Goal: Information Seeking & Learning: Check status

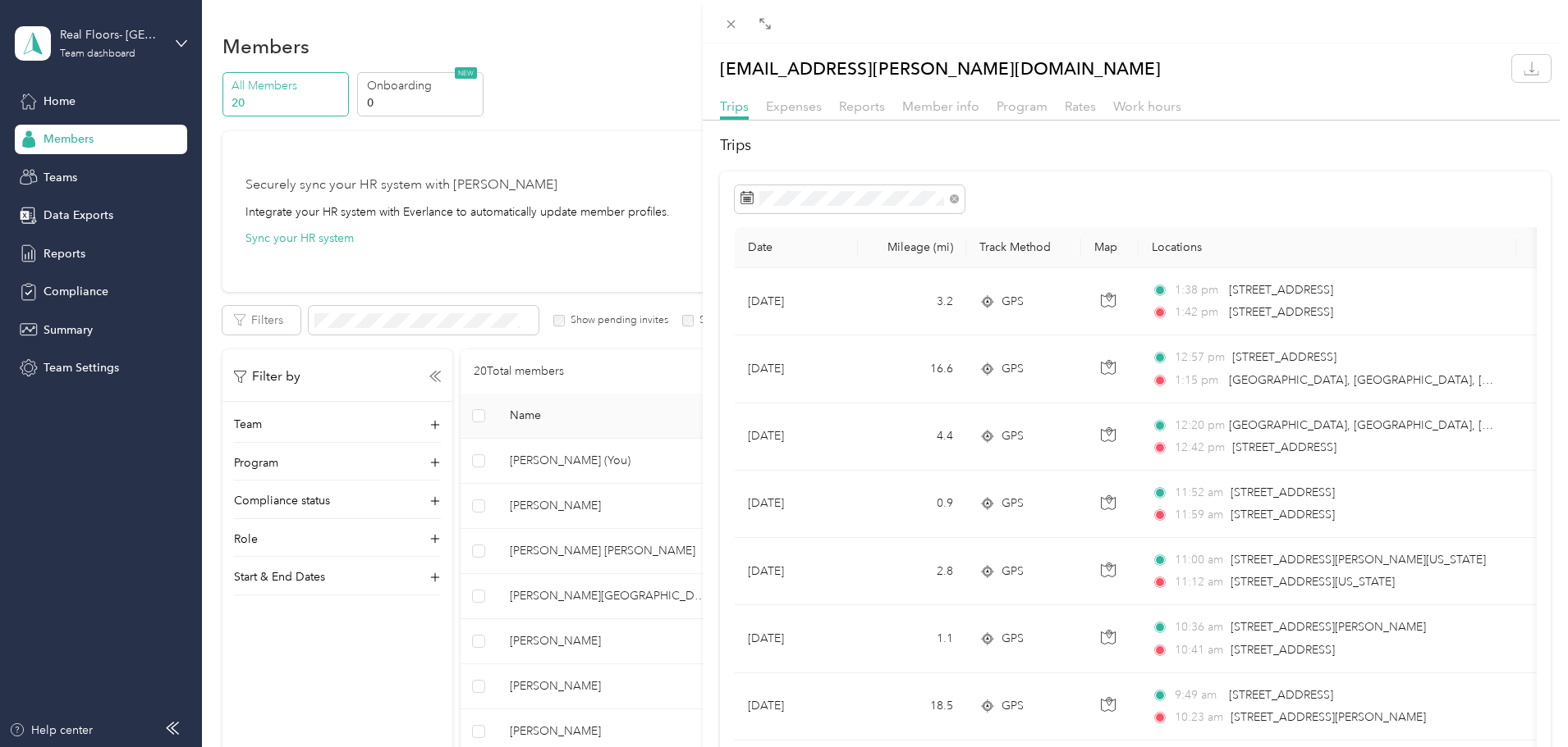
scroll to position [574, 0]
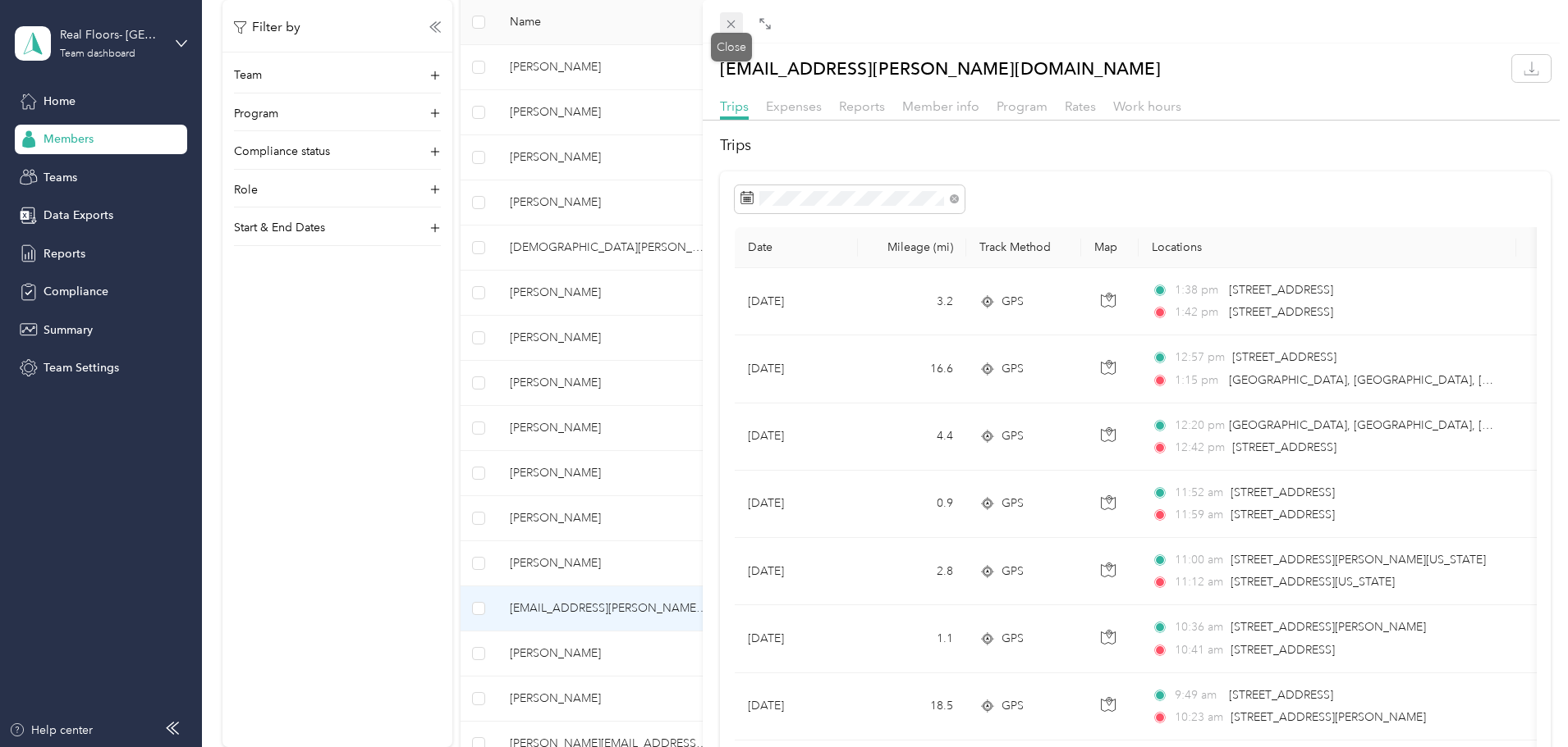
click at [727, 18] on icon at bounding box center [730, 24] width 14 height 14
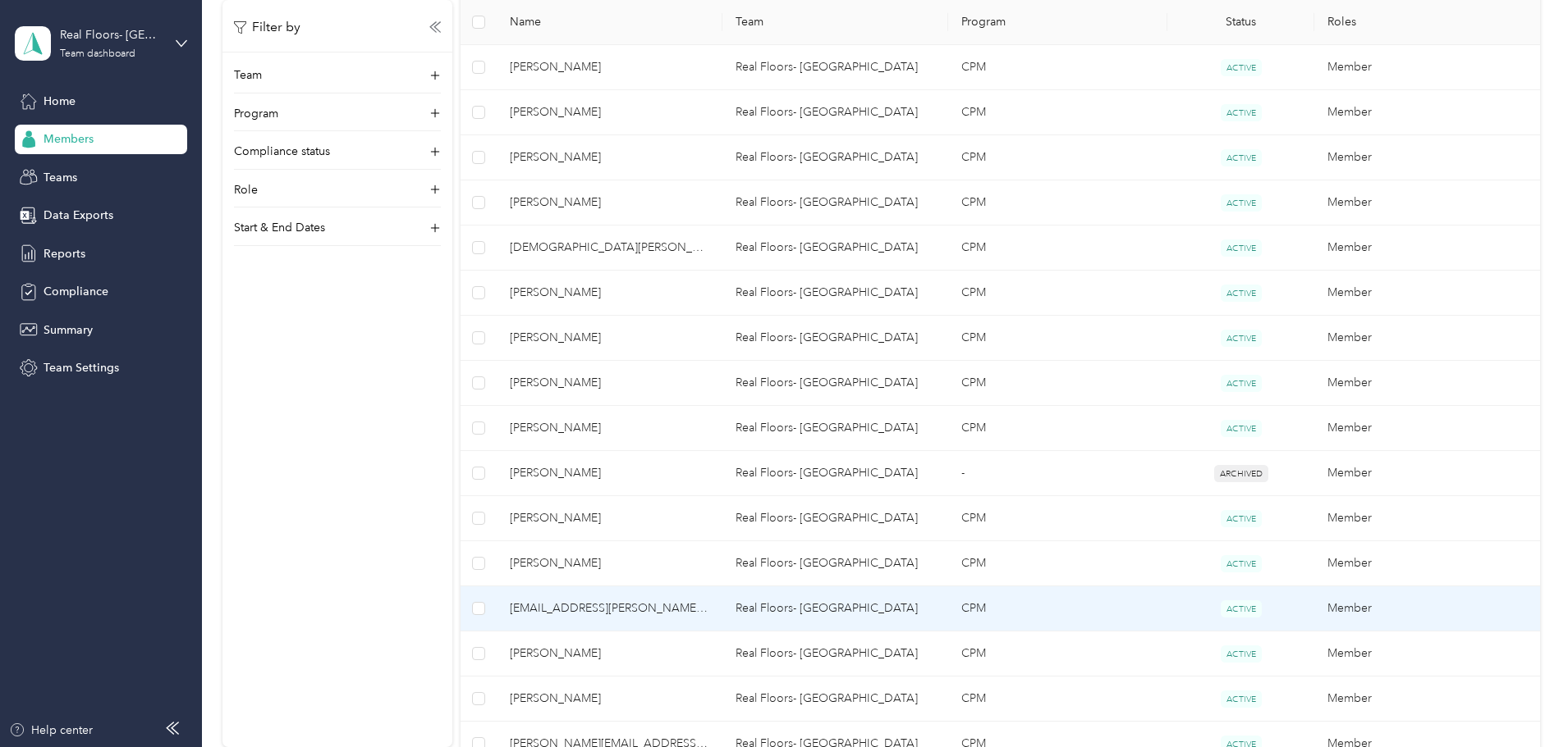
click at [651, 601] on span "[EMAIL_ADDRESS][PERSON_NAME][DOMAIN_NAME]" at bounding box center [609, 608] width 200 height 18
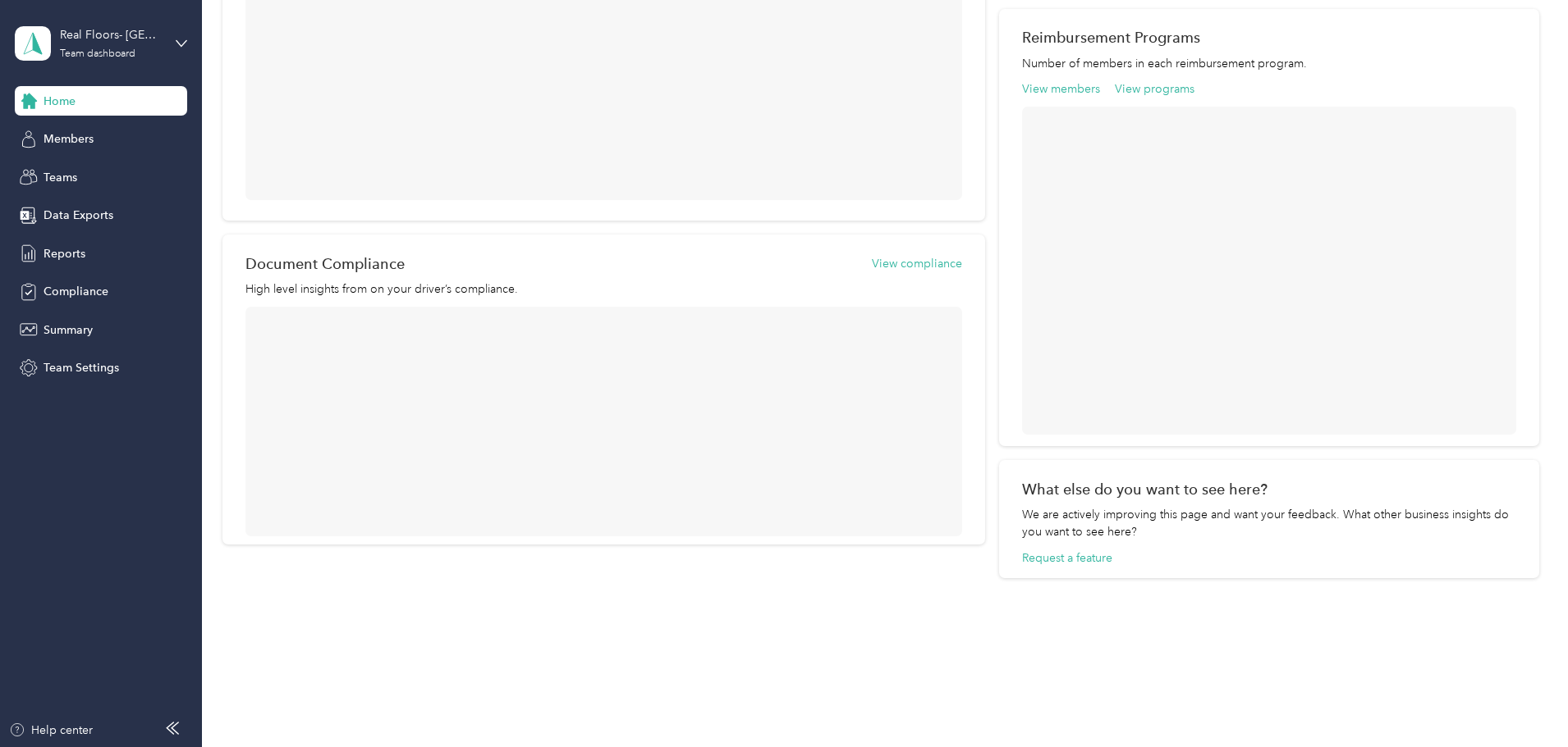
scroll to position [533, 0]
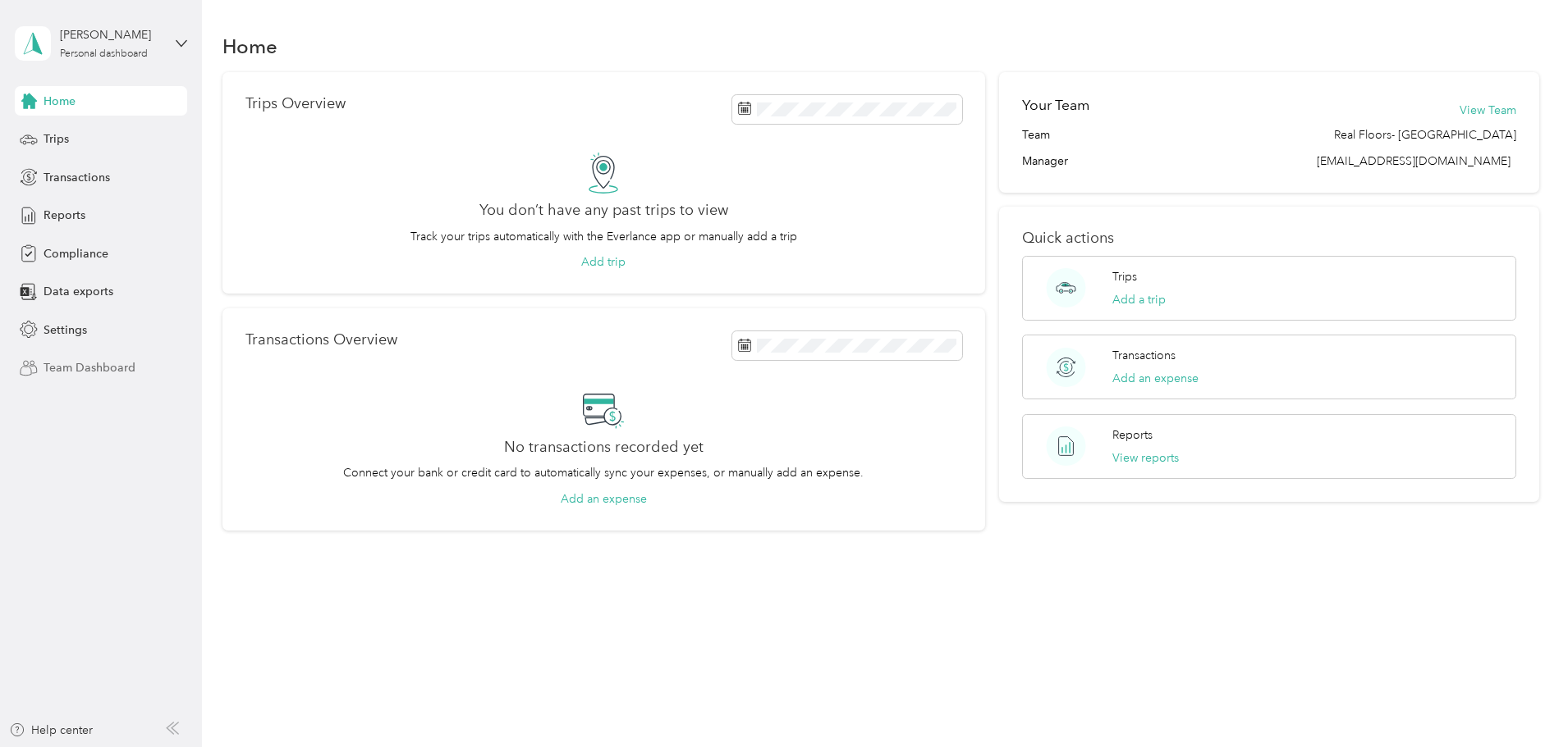
click at [54, 365] on span "Team Dashboard" at bounding box center [89, 368] width 92 height 17
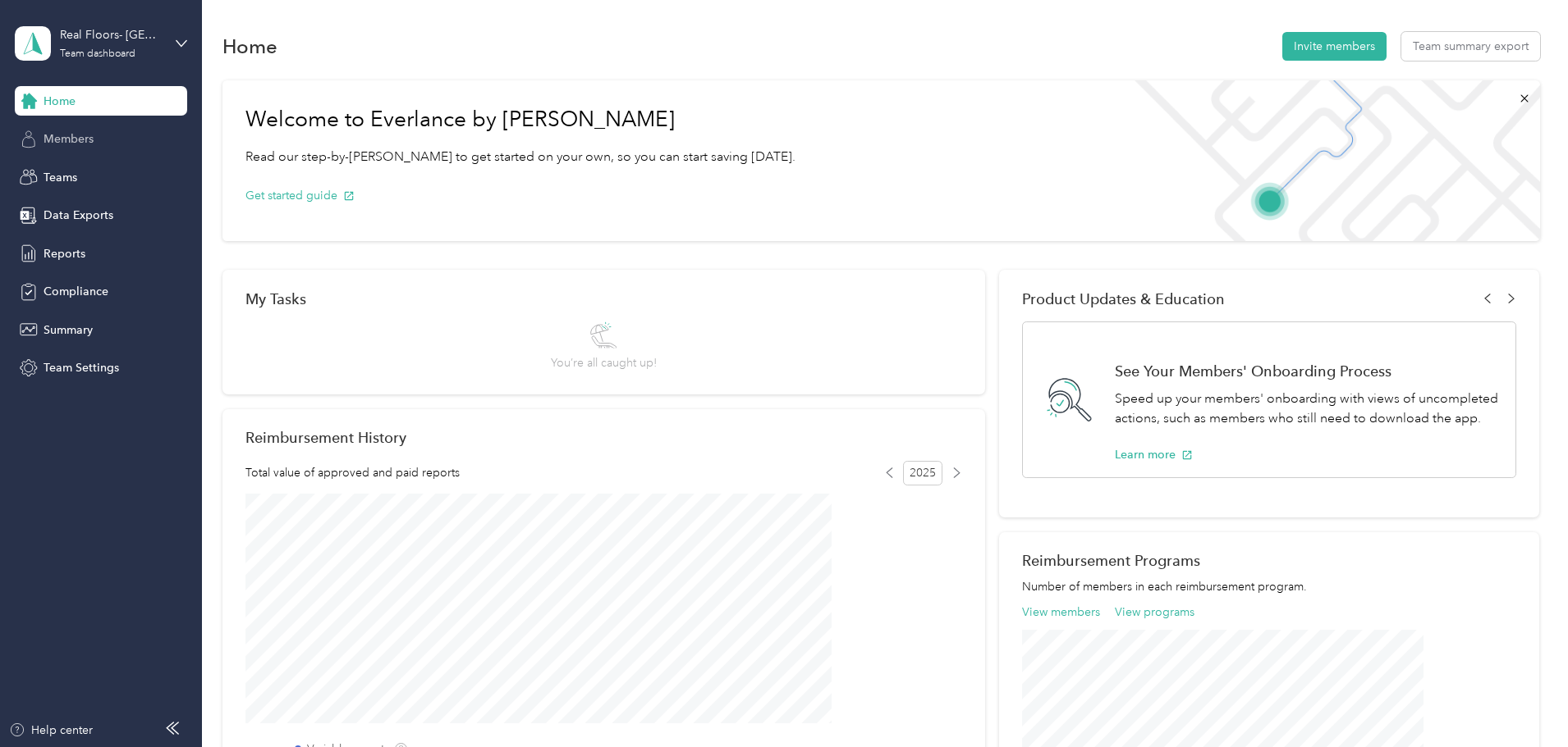
click at [69, 141] on span "Members" at bounding box center [68, 139] width 50 height 17
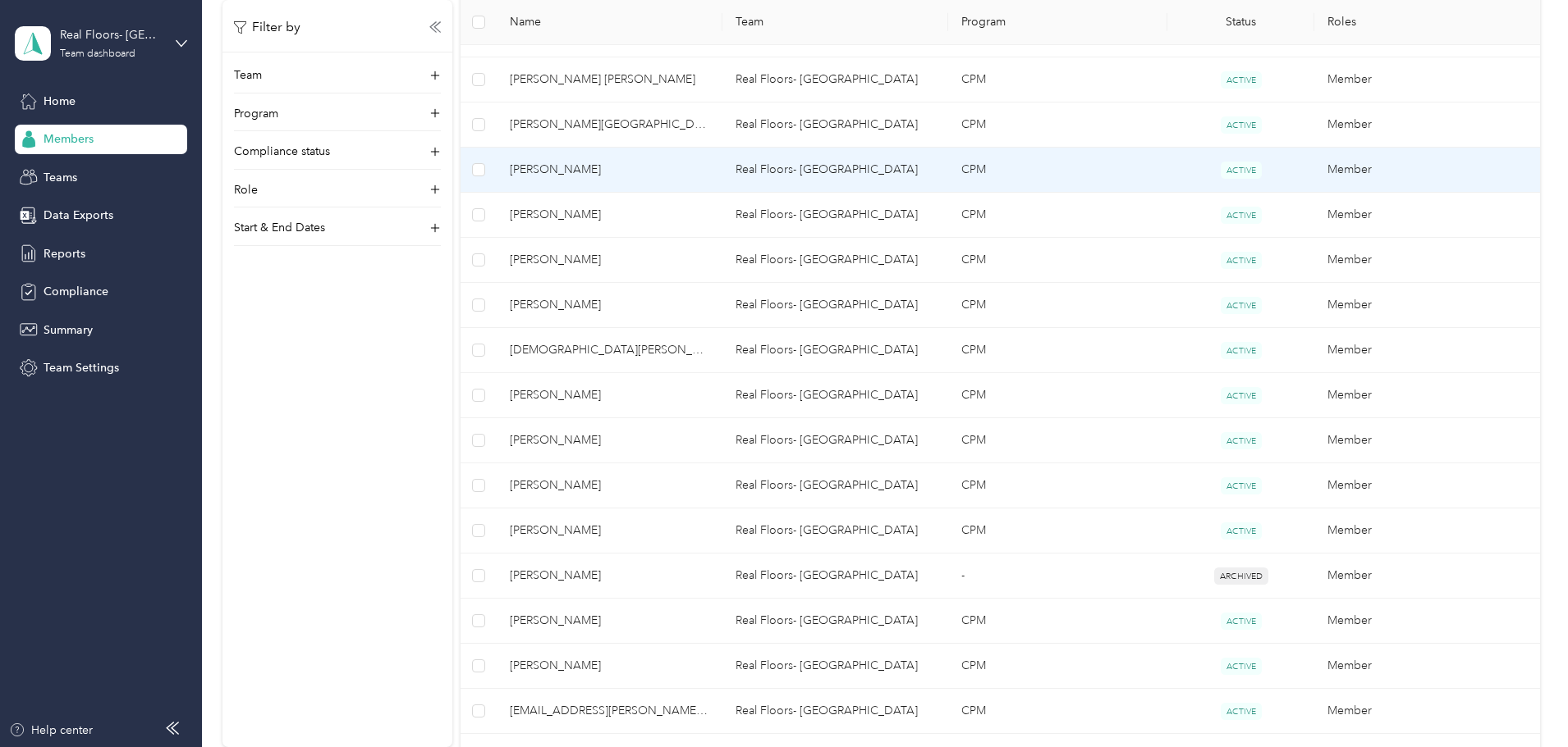
scroll to position [492, 0]
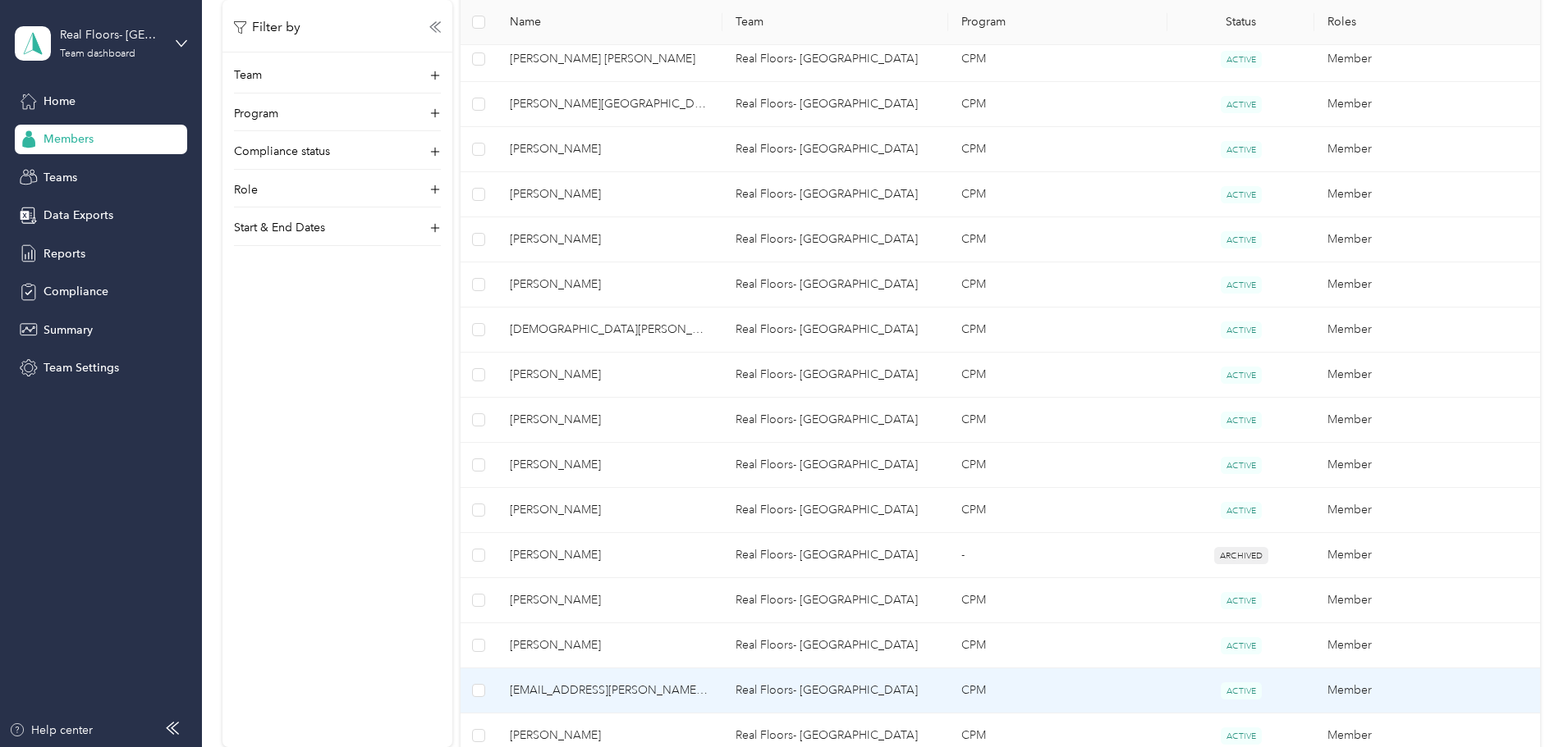
click at [684, 689] on span "[EMAIL_ADDRESS][PERSON_NAME][DOMAIN_NAME]" at bounding box center [609, 690] width 200 height 18
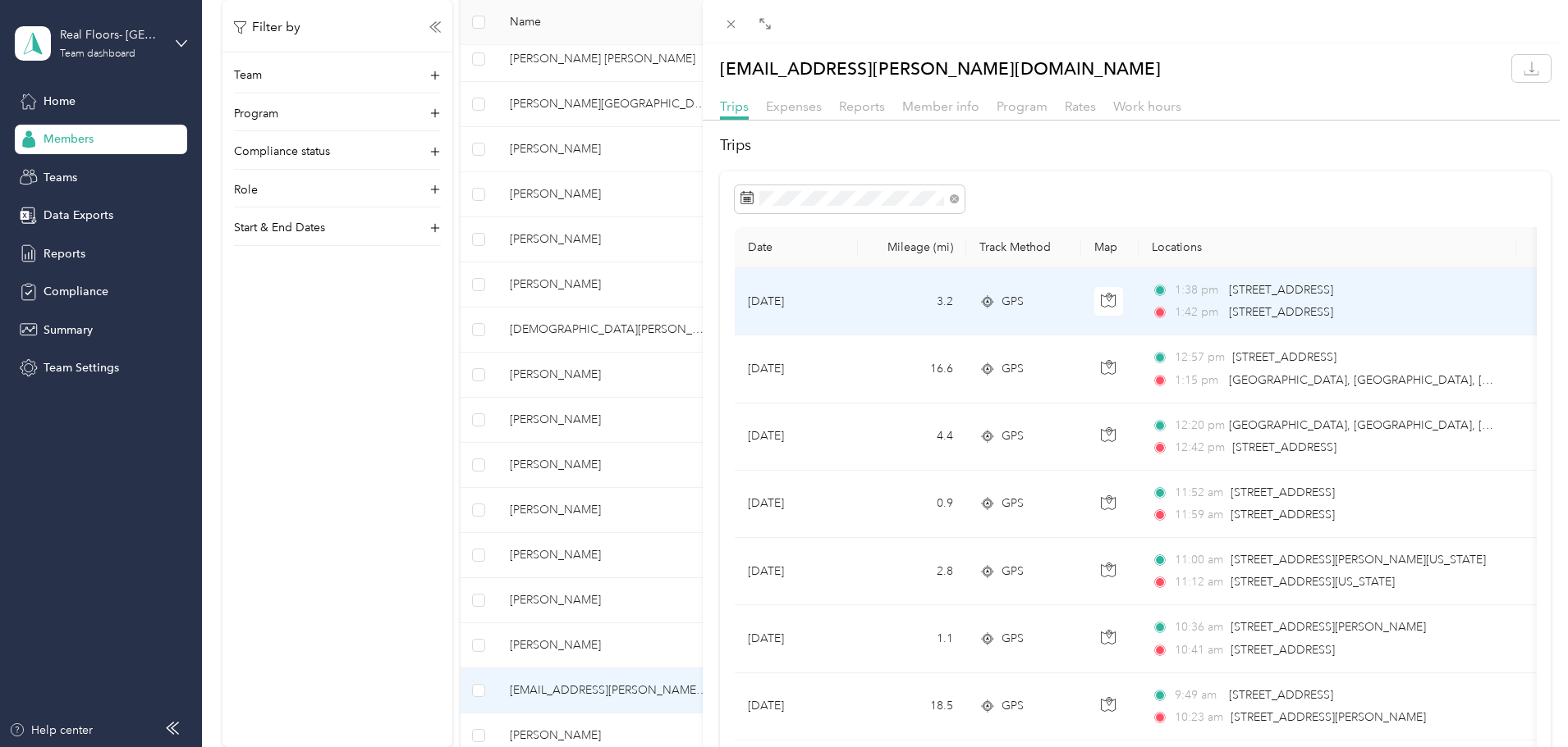
click at [1256, 311] on span "[STREET_ADDRESS]" at bounding box center [1280, 312] width 104 height 14
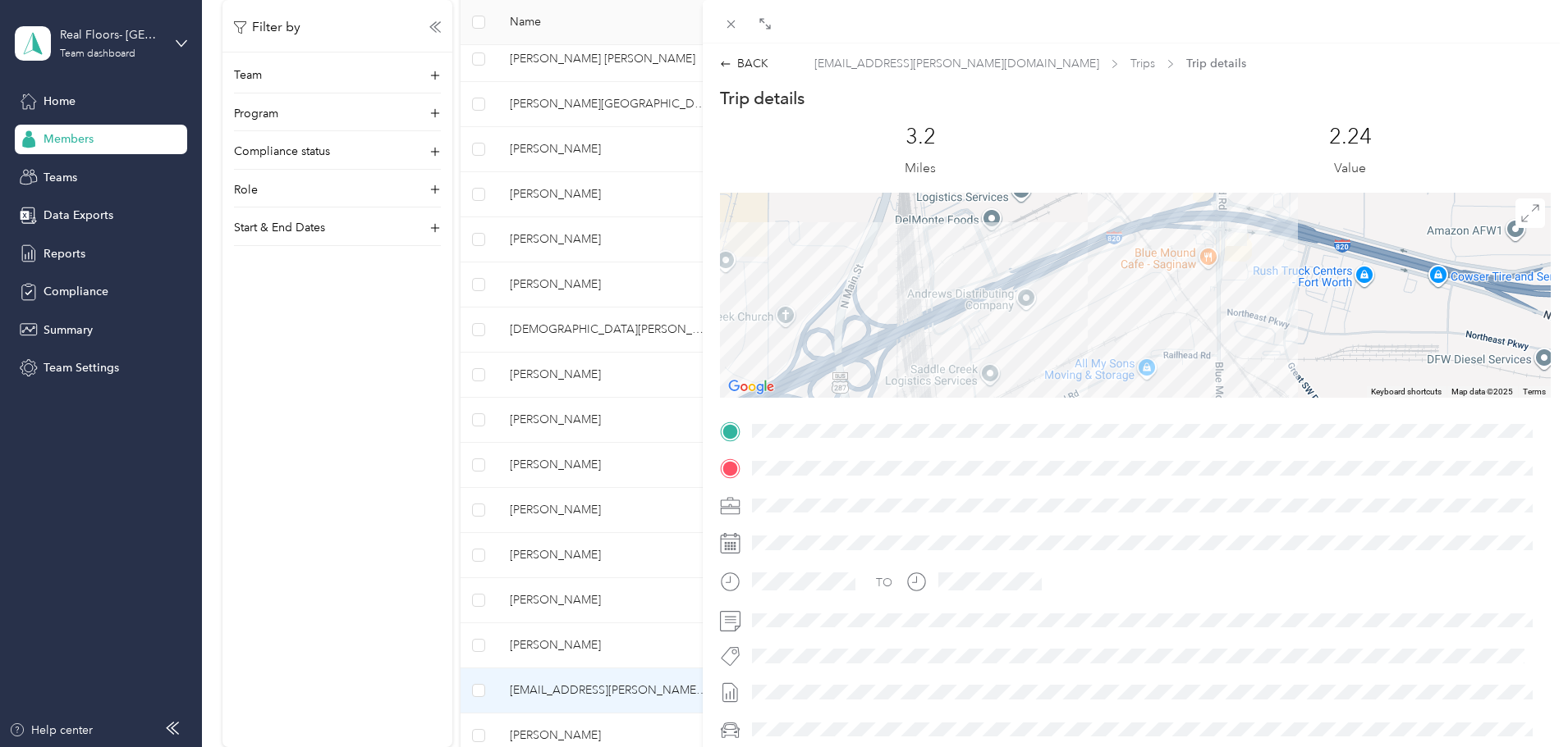
drag, startPoint x: 1230, startPoint y: 266, endPoint x: 1220, endPoint y: 315, distance: 50.0
click at [1220, 315] on div at bounding box center [1135, 295] width 831 height 205
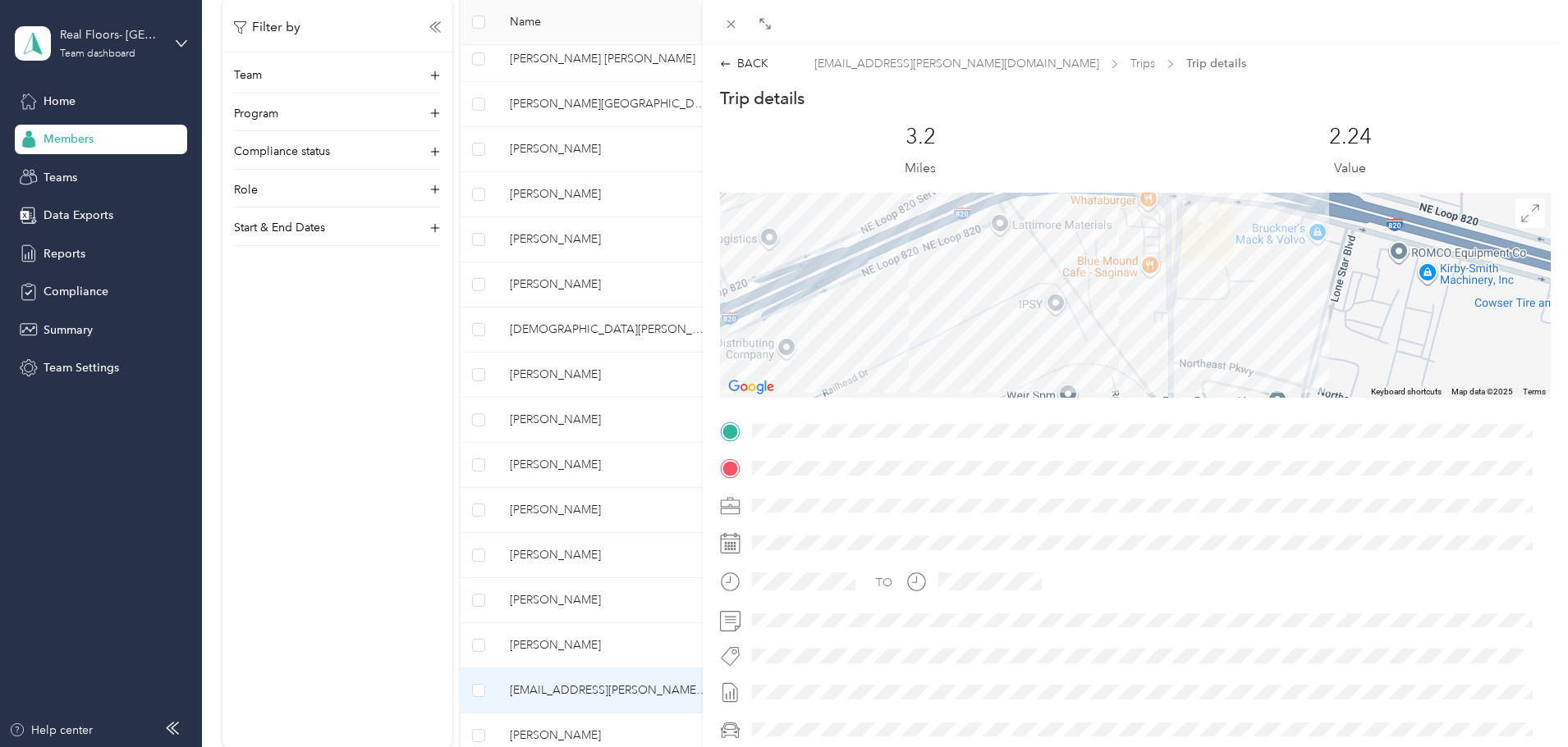
drag, startPoint x: 1260, startPoint y: 295, endPoint x: 1259, endPoint y: 329, distance: 34.0
click at [1259, 329] on div at bounding box center [1135, 295] width 831 height 205
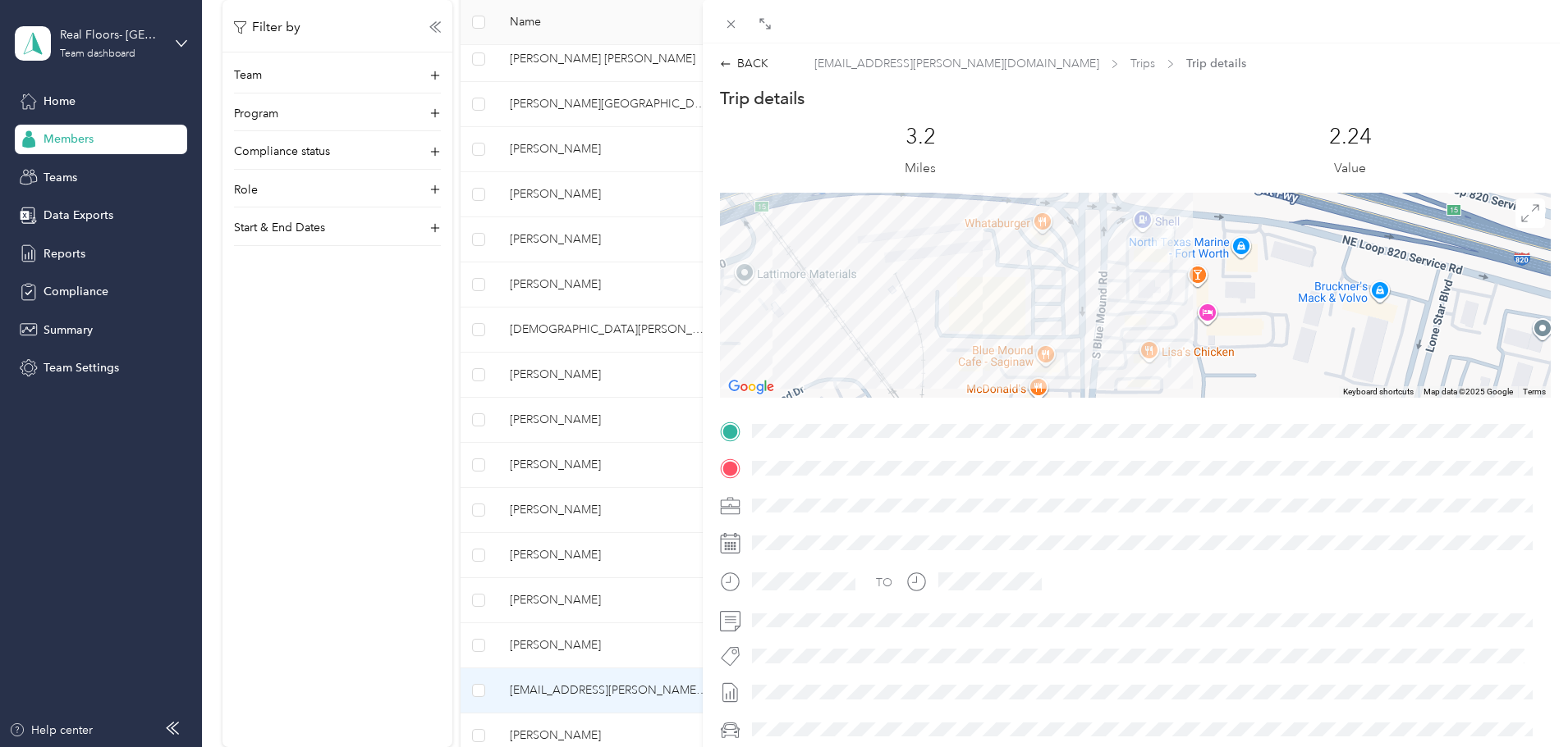
drag, startPoint x: 1250, startPoint y: 279, endPoint x: 1259, endPoint y: 401, distance: 122.3
click at [1259, 401] on div "Trip details This trip cannot be edited because it is either under review, appr…" at bounding box center [1135, 452] width 831 height 731
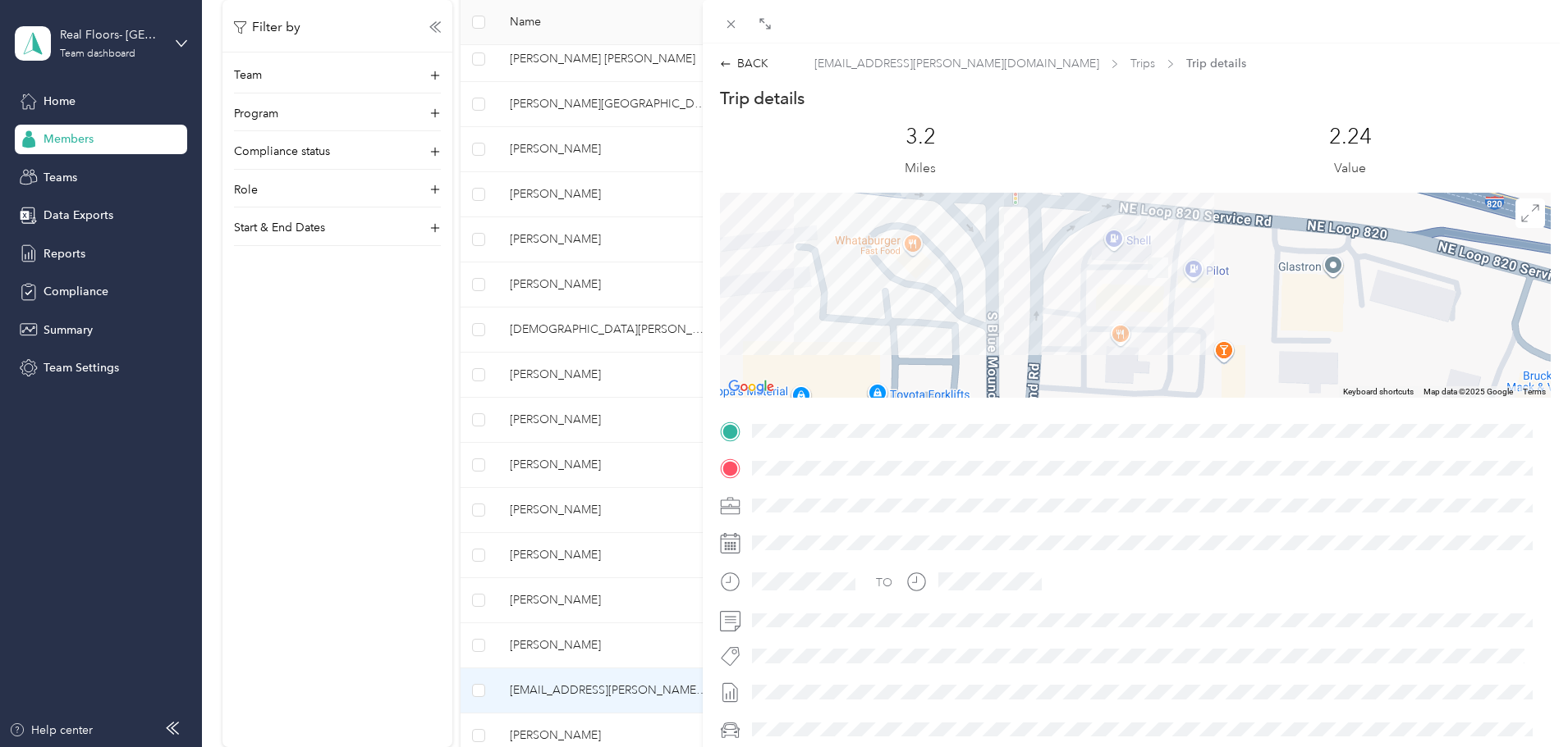
drag, startPoint x: 1156, startPoint y: 288, endPoint x: 1174, endPoint y: 379, distance: 92.8
click at [1174, 379] on div at bounding box center [1135, 295] width 831 height 205
click at [1151, 263] on img at bounding box center [1158, 268] width 34 height 34
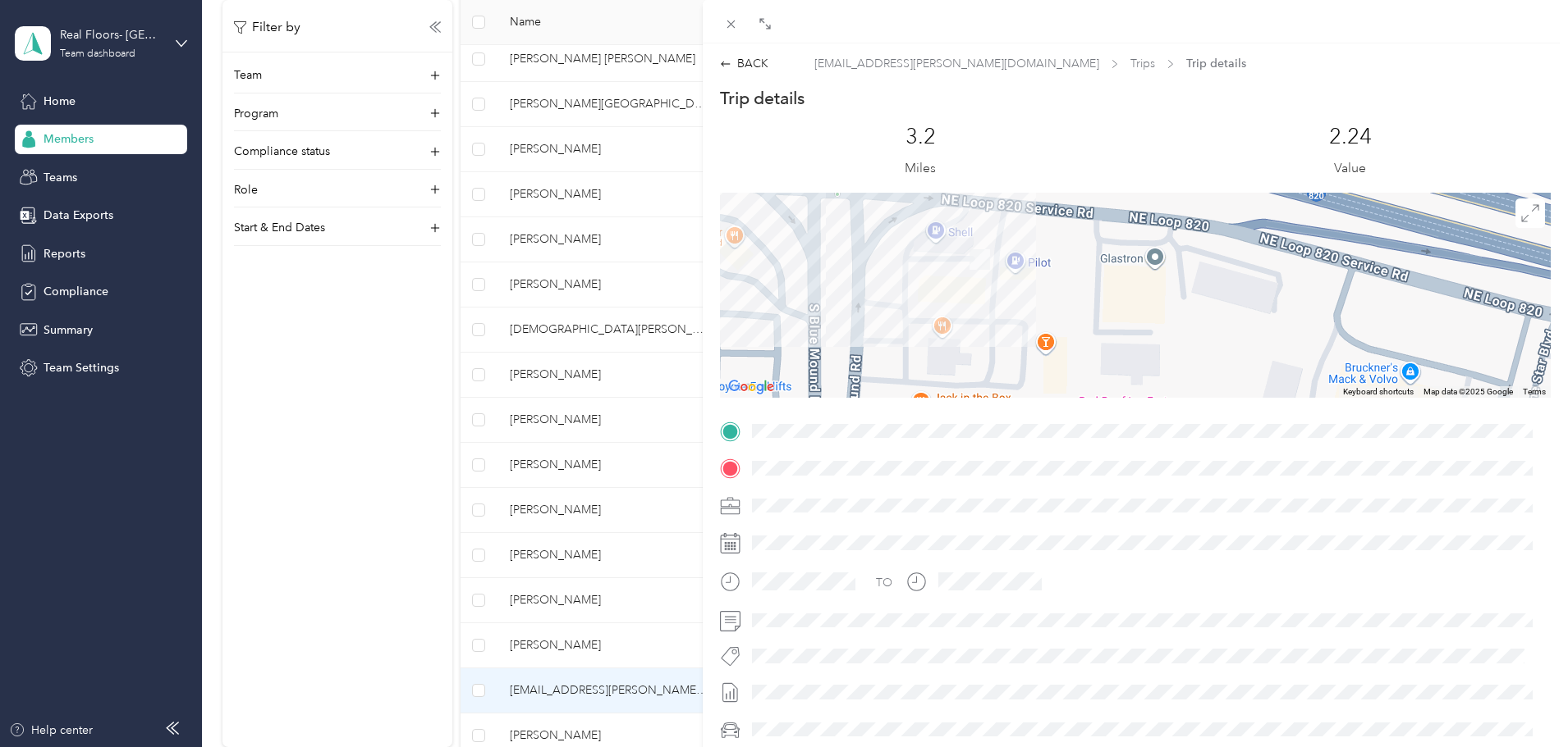
drag, startPoint x: 1173, startPoint y: 279, endPoint x: 1221, endPoint y: 351, distance: 86.5
click at [1221, 351] on div at bounding box center [1135, 295] width 831 height 205
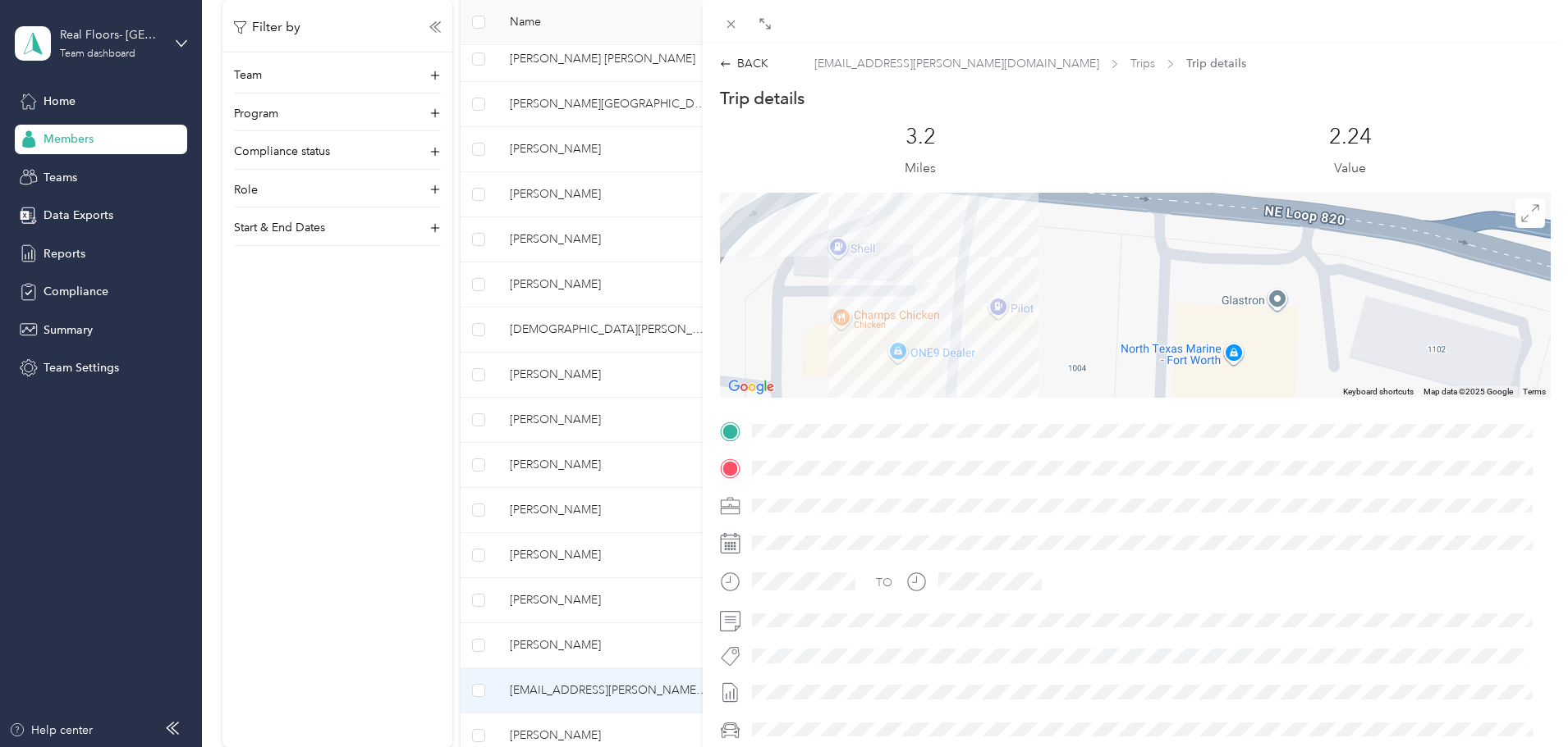
drag, startPoint x: 1197, startPoint y: 289, endPoint x: 1374, endPoint y: 362, distance: 191.5
click at [1374, 362] on div at bounding box center [1135, 295] width 831 height 205
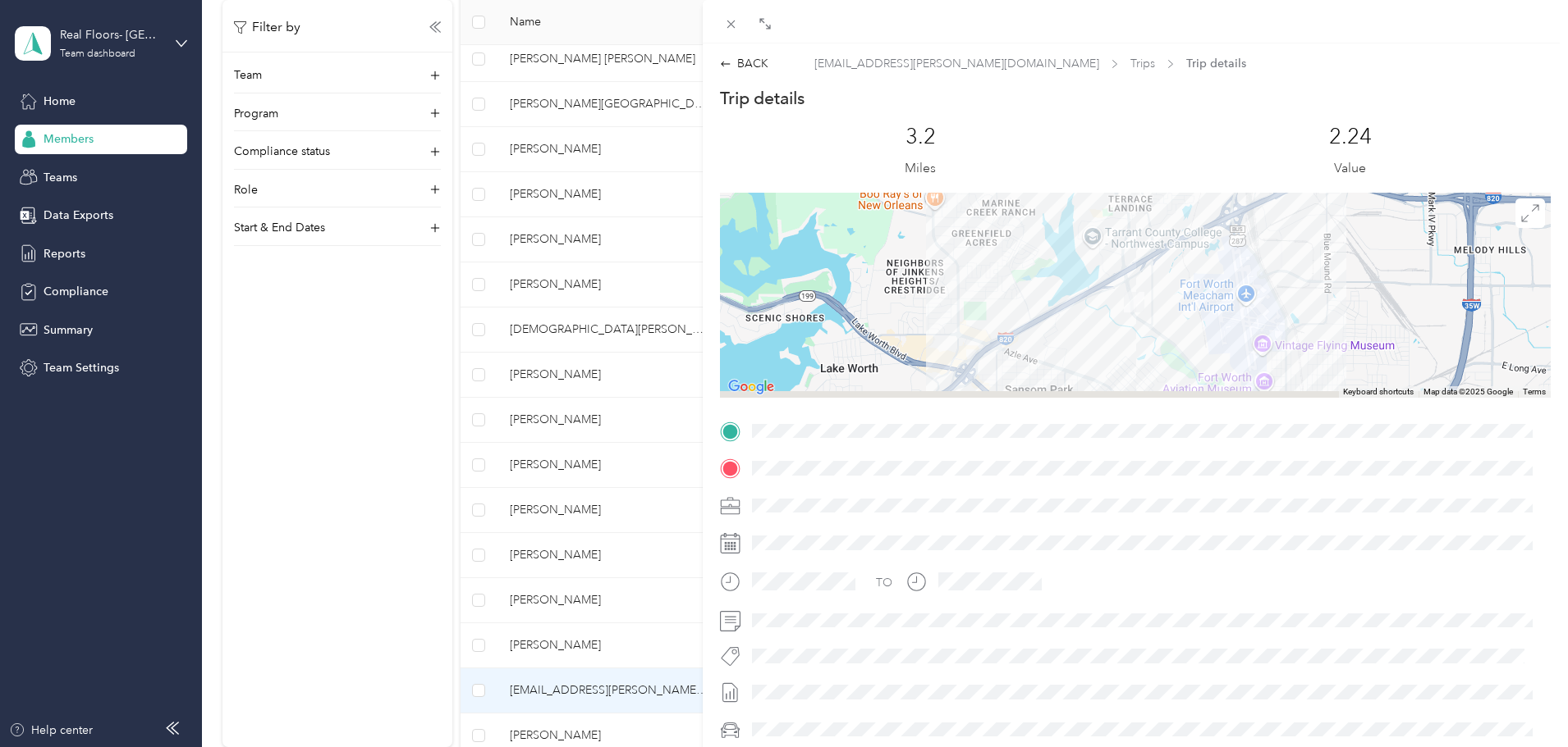
drag, startPoint x: 1137, startPoint y: 289, endPoint x: 1119, endPoint y: 213, distance: 78.1
click at [1119, 213] on div at bounding box center [1135, 295] width 831 height 205
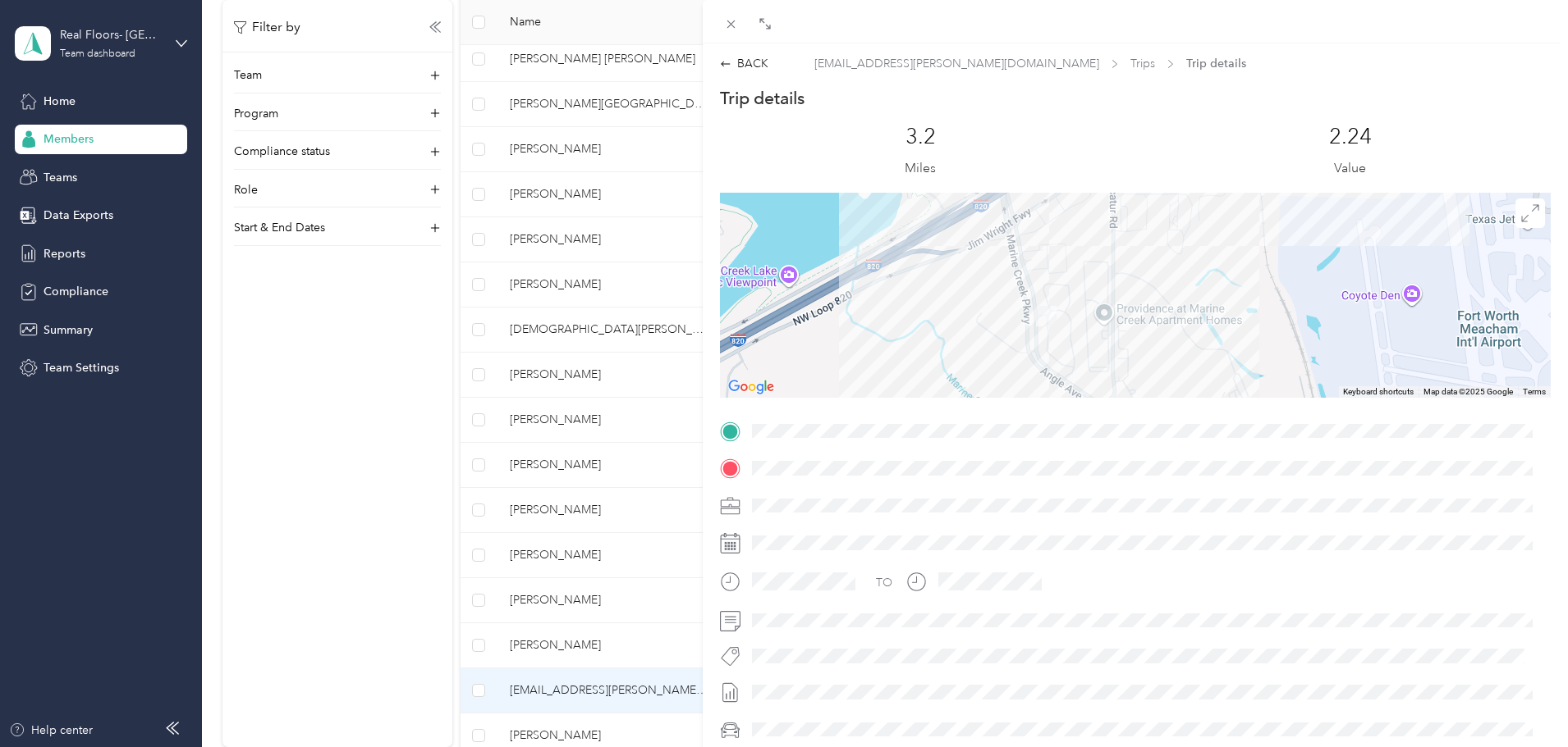
drag, startPoint x: 1107, startPoint y: 272, endPoint x: 1119, endPoint y: 411, distance: 139.5
click at [1119, 411] on div "Trip details This trip cannot be edited because it is either under review, appr…" at bounding box center [1135, 452] width 831 height 731
click at [727, 13] on span at bounding box center [730, 23] width 23 height 23
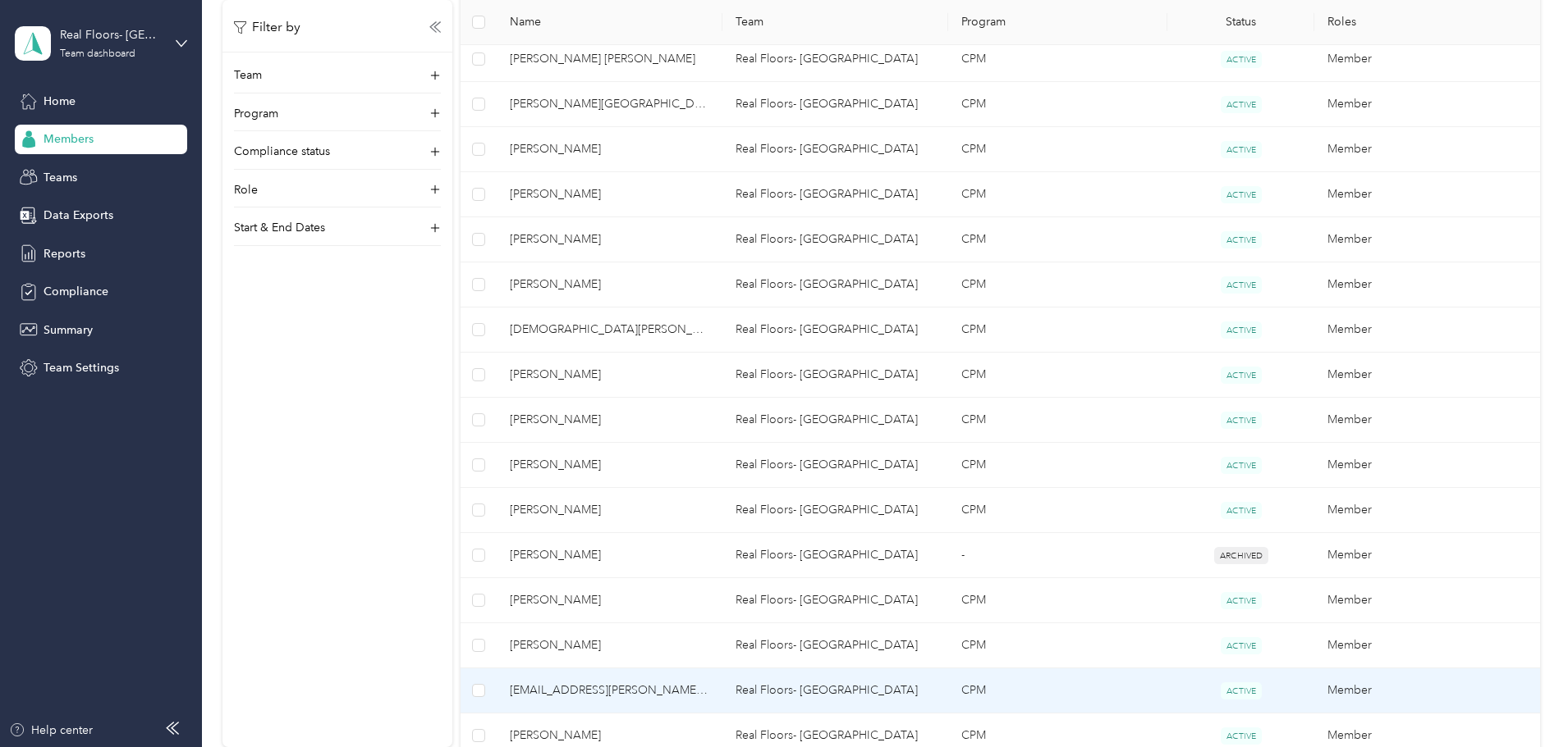
click at [676, 686] on span "[EMAIL_ADDRESS][PERSON_NAME][DOMAIN_NAME]" at bounding box center [609, 690] width 200 height 18
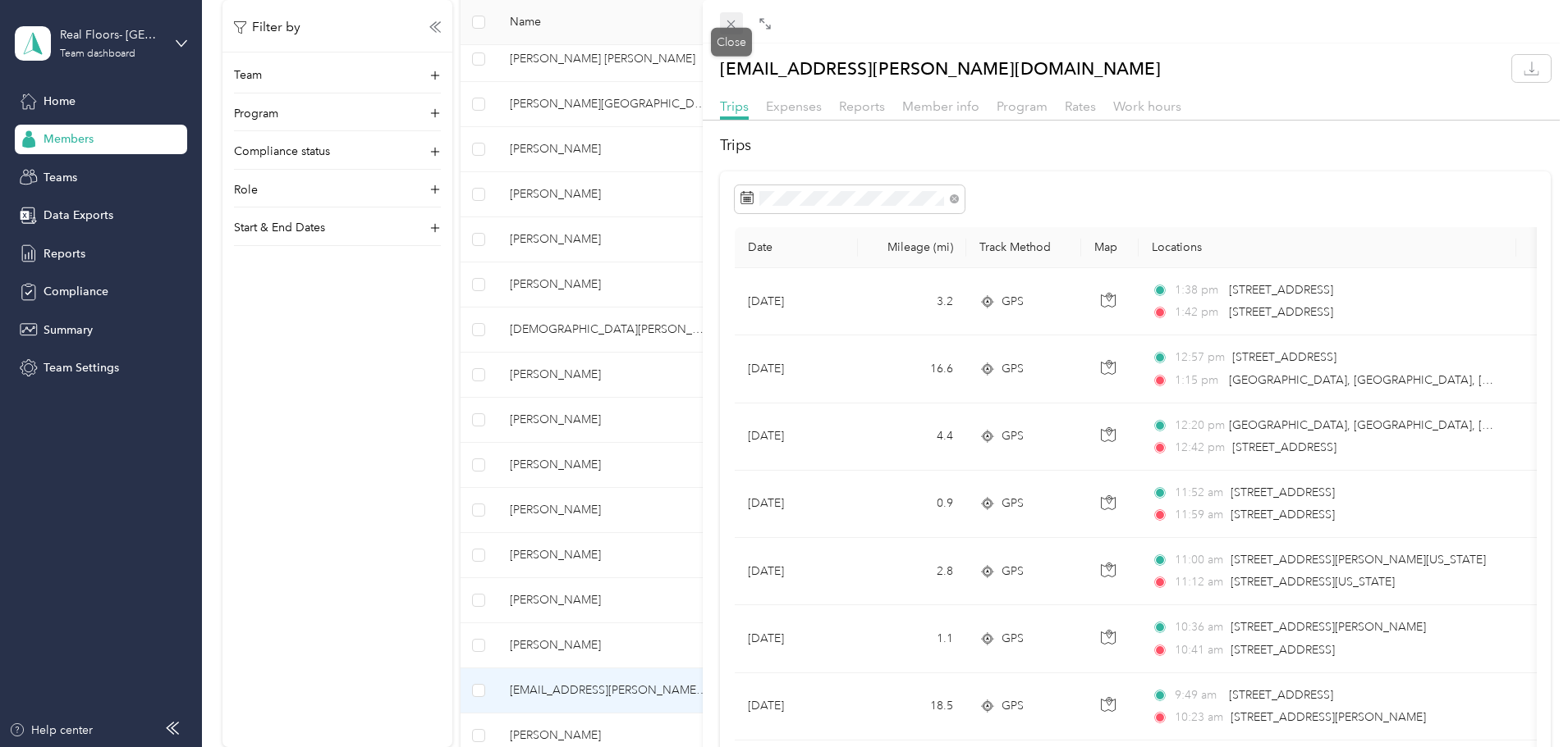
click at [737, 29] on icon at bounding box center [730, 24] width 14 height 14
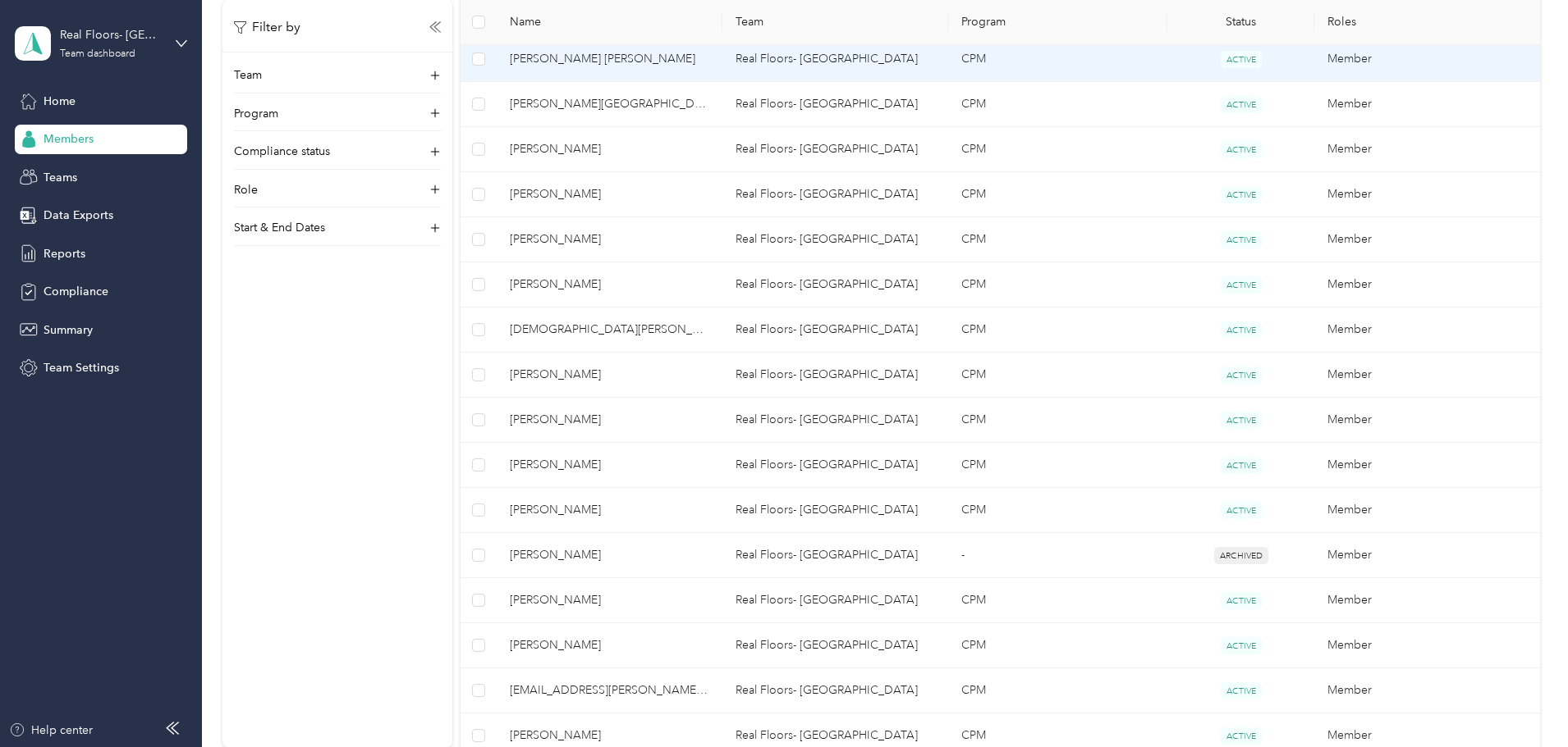
click at [682, 64] on span "[PERSON_NAME] [PERSON_NAME]" at bounding box center [609, 59] width 200 height 18
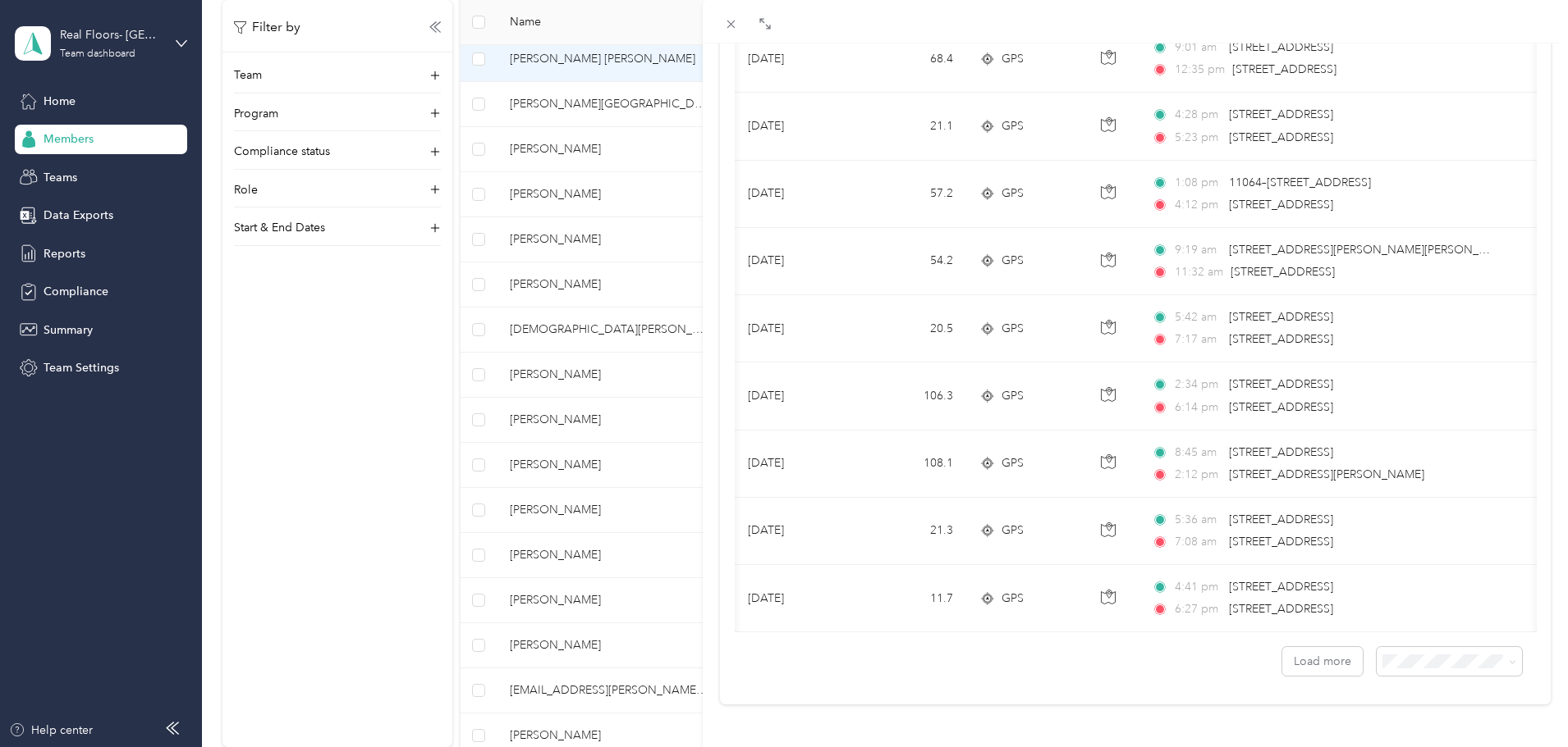
scroll to position [0, 33]
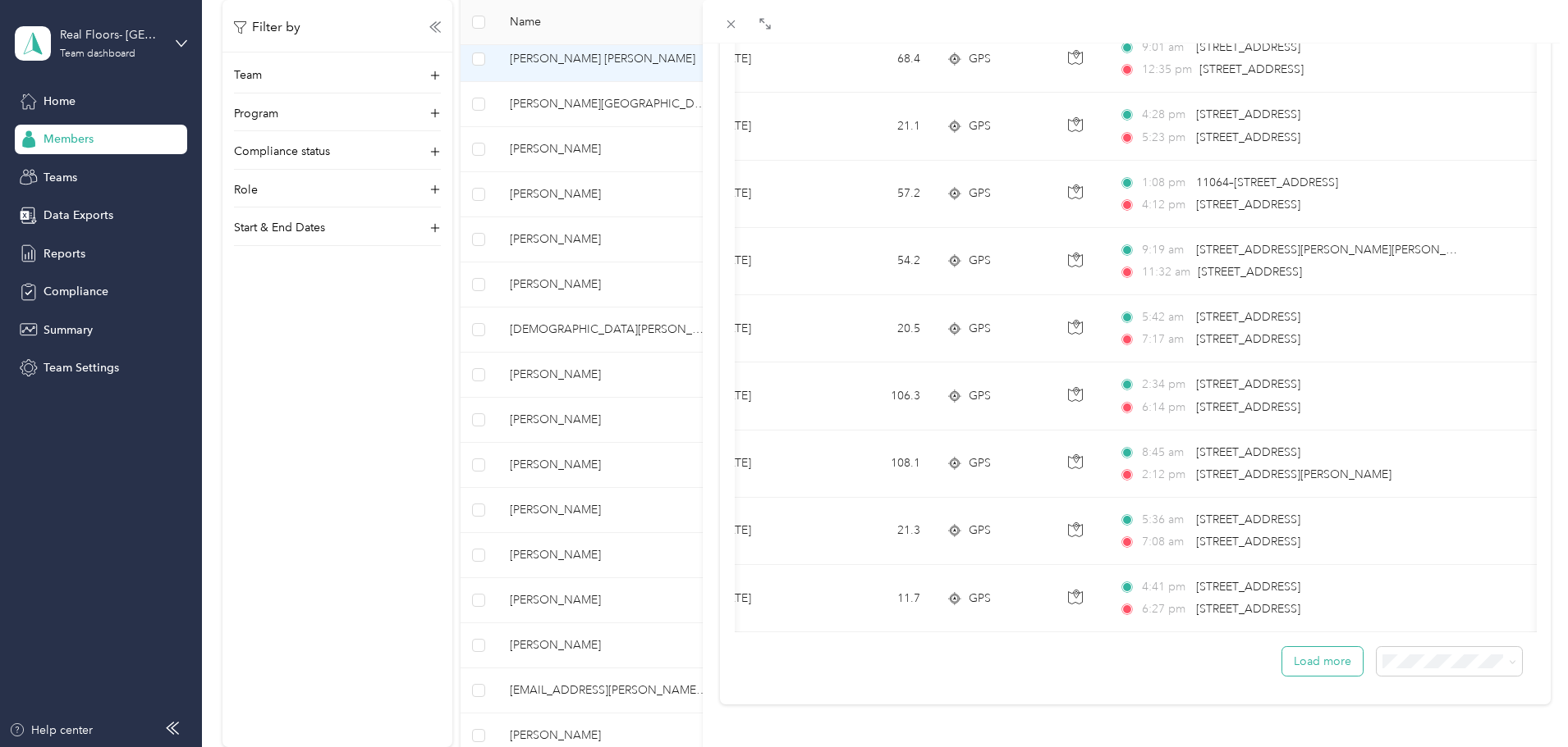
click at [1310, 649] on button "Load more" at bounding box center [1322, 661] width 81 height 29
click at [1313, 647] on button "Load more" at bounding box center [1322, 661] width 81 height 29
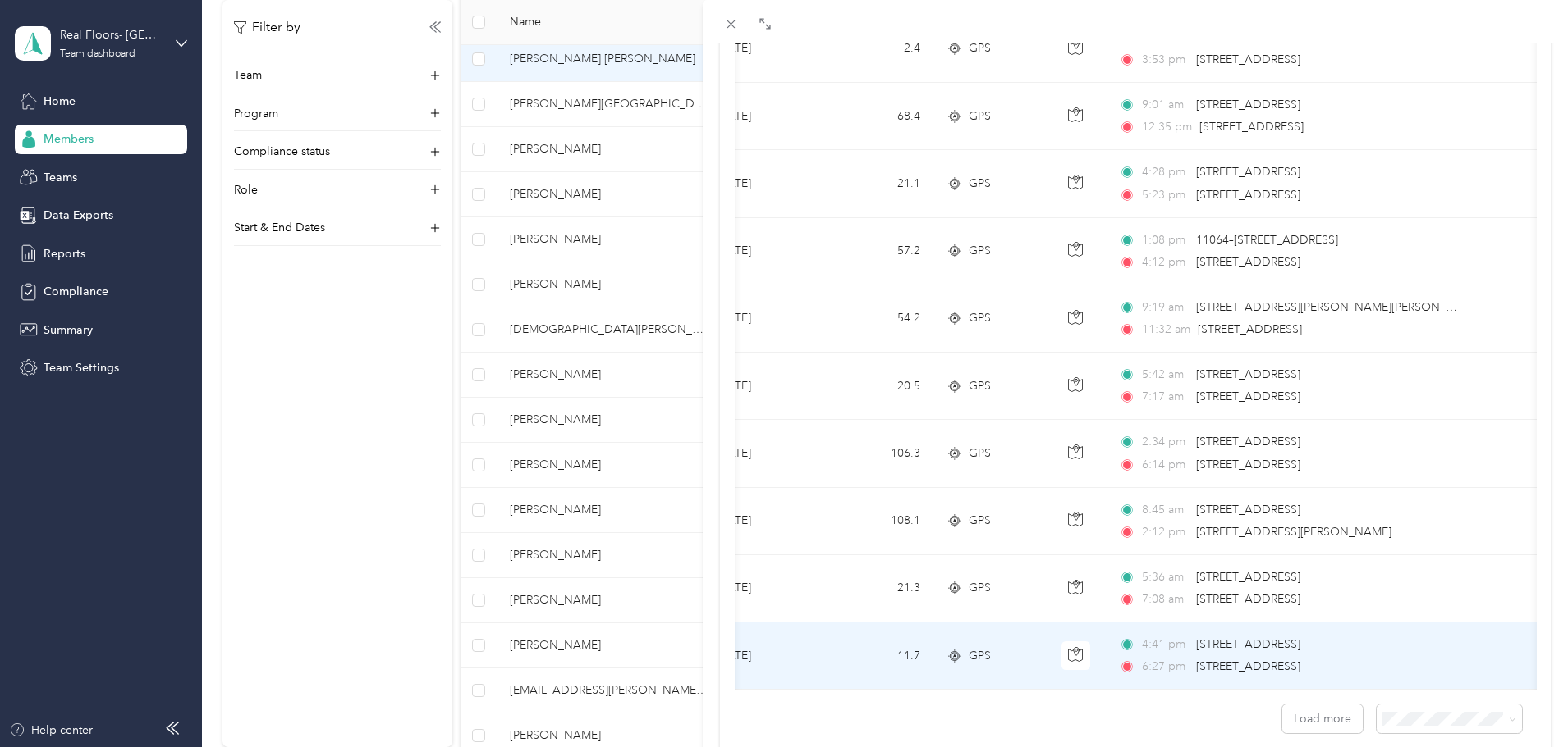
scroll to position [0, 0]
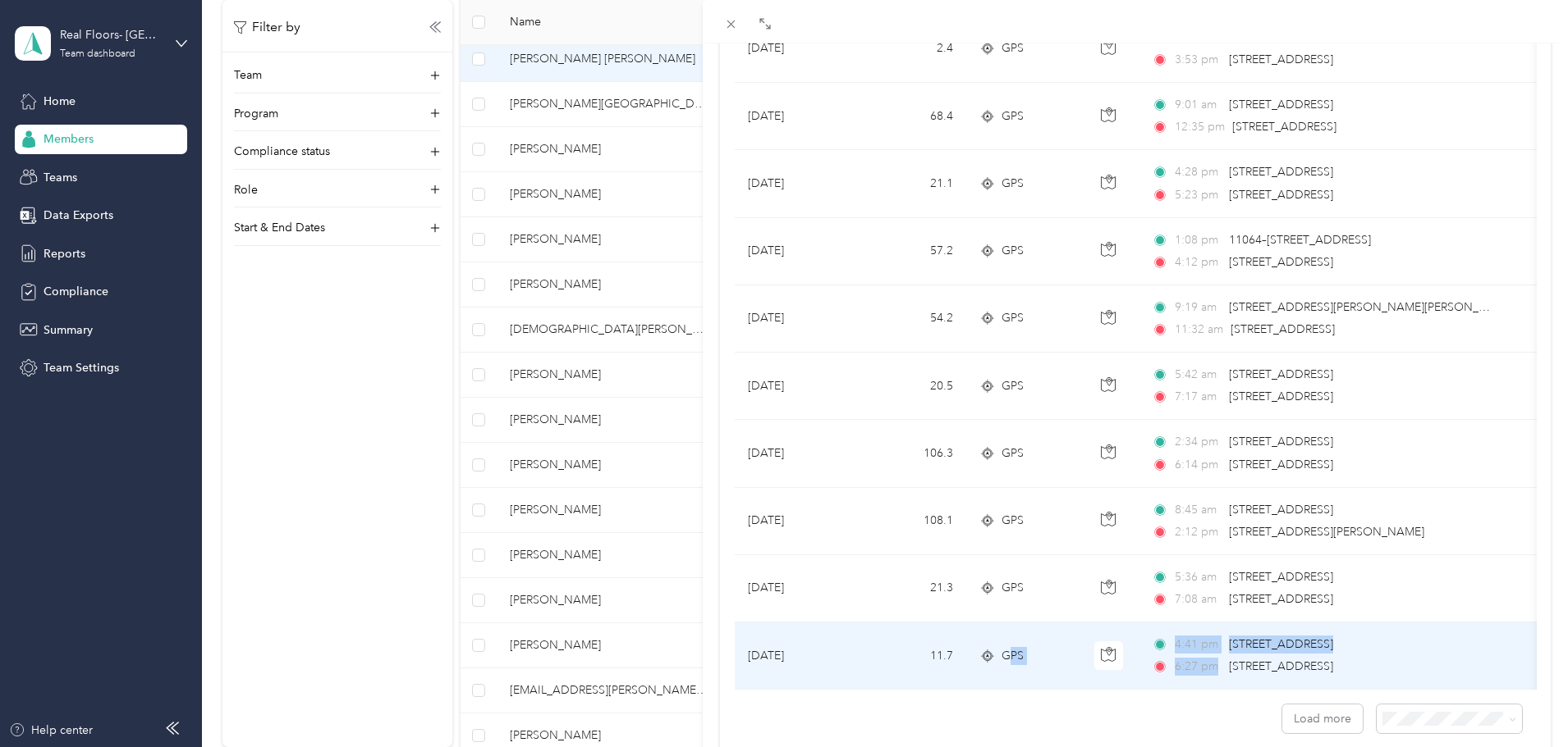
drag, startPoint x: 1190, startPoint y: 690, endPoint x: 1007, endPoint y: 690, distance: 183.0
click at [1007, 690] on tr "Sep 23, 2025 11.7 GPS 4:41 pm 7822–8018 Shiloh Rd, Ovilla, TX 6:27 pm 3921 Mont…" at bounding box center [1298, 655] width 1126 height 67
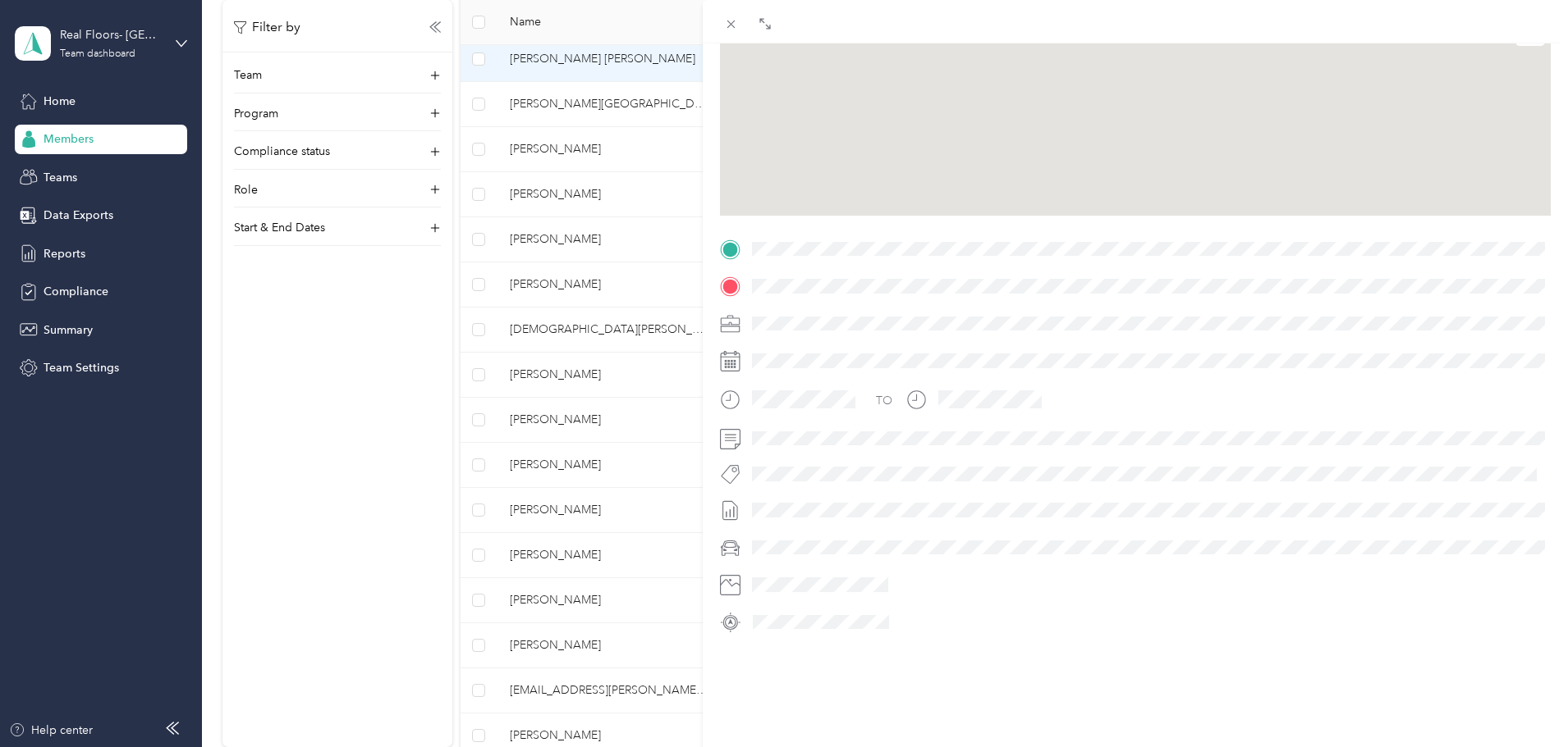
scroll to position [199, 0]
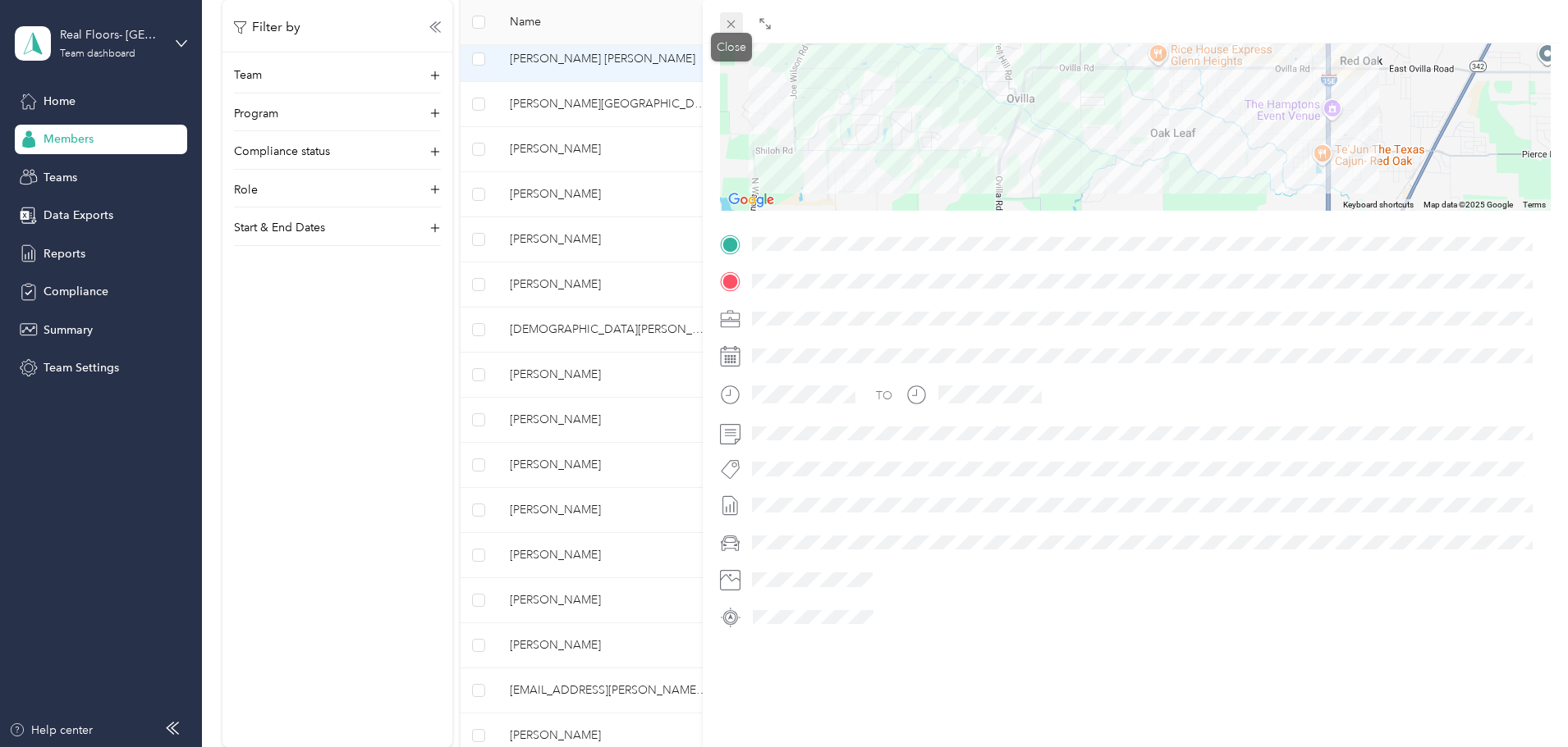
click at [734, 23] on icon at bounding box center [730, 24] width 14 height 14
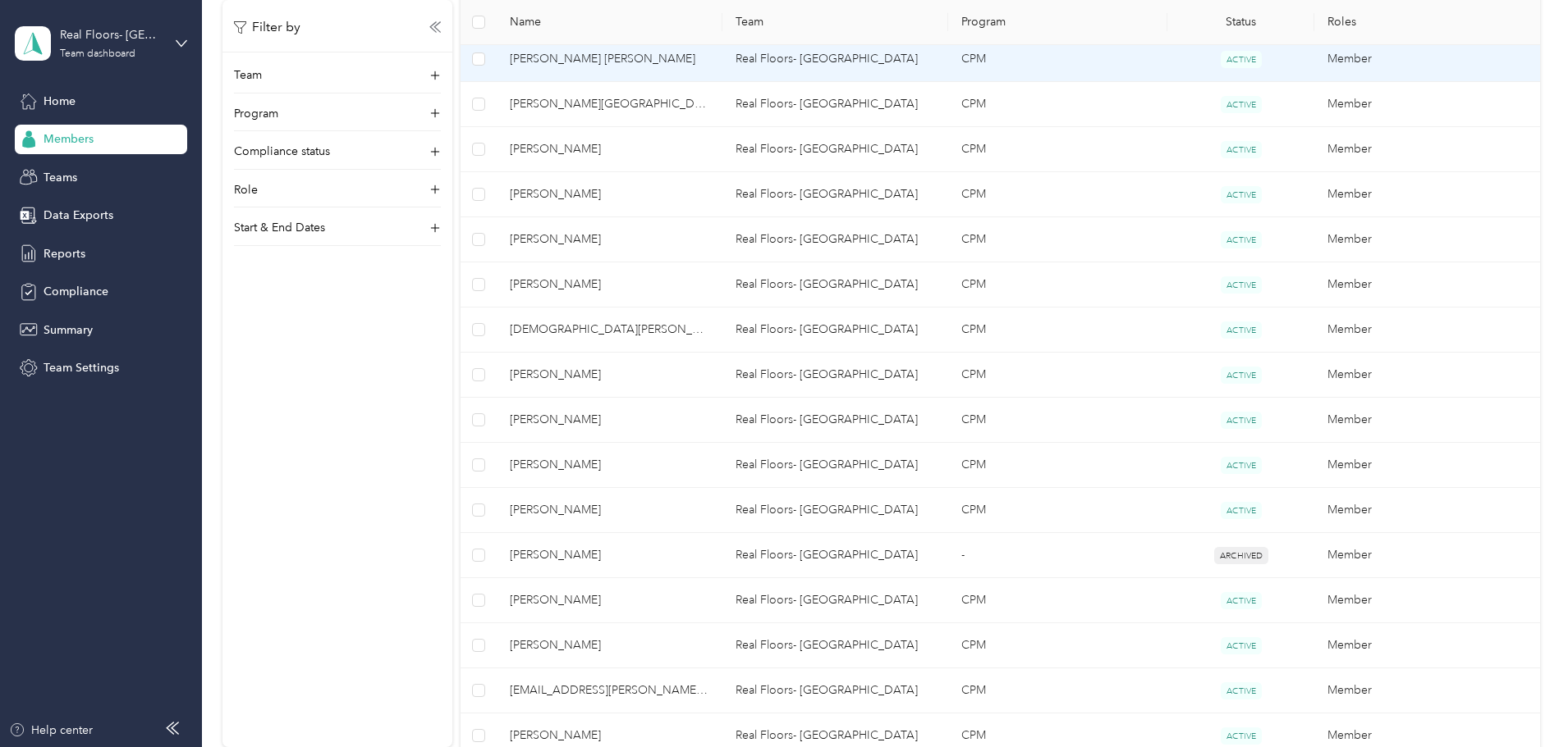
click at [643, 65] on span "[PERSON_NAME] [PERSON_NAME]" at bounding box center [609, 59] width 200 height 18
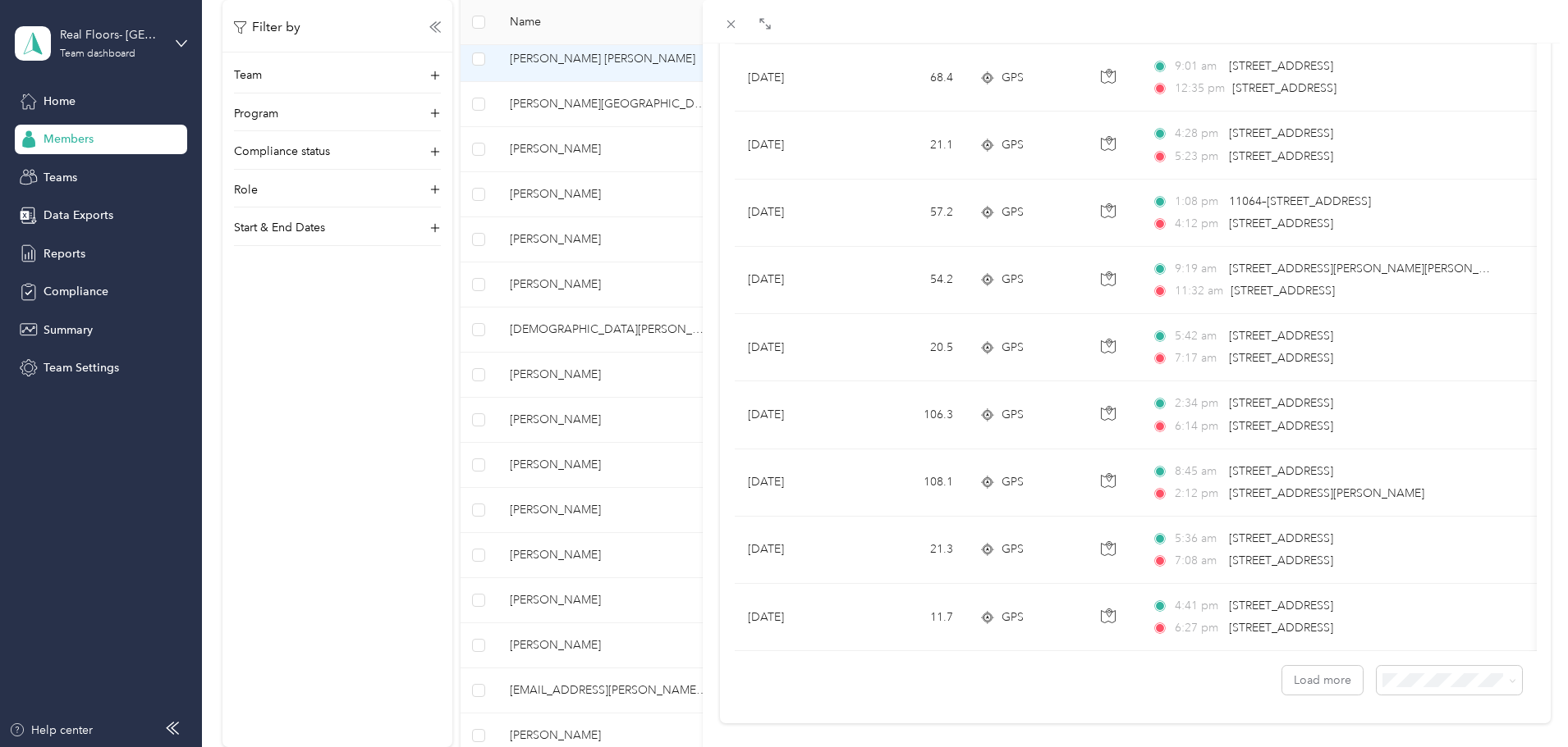
scroll to position [1347, 0]
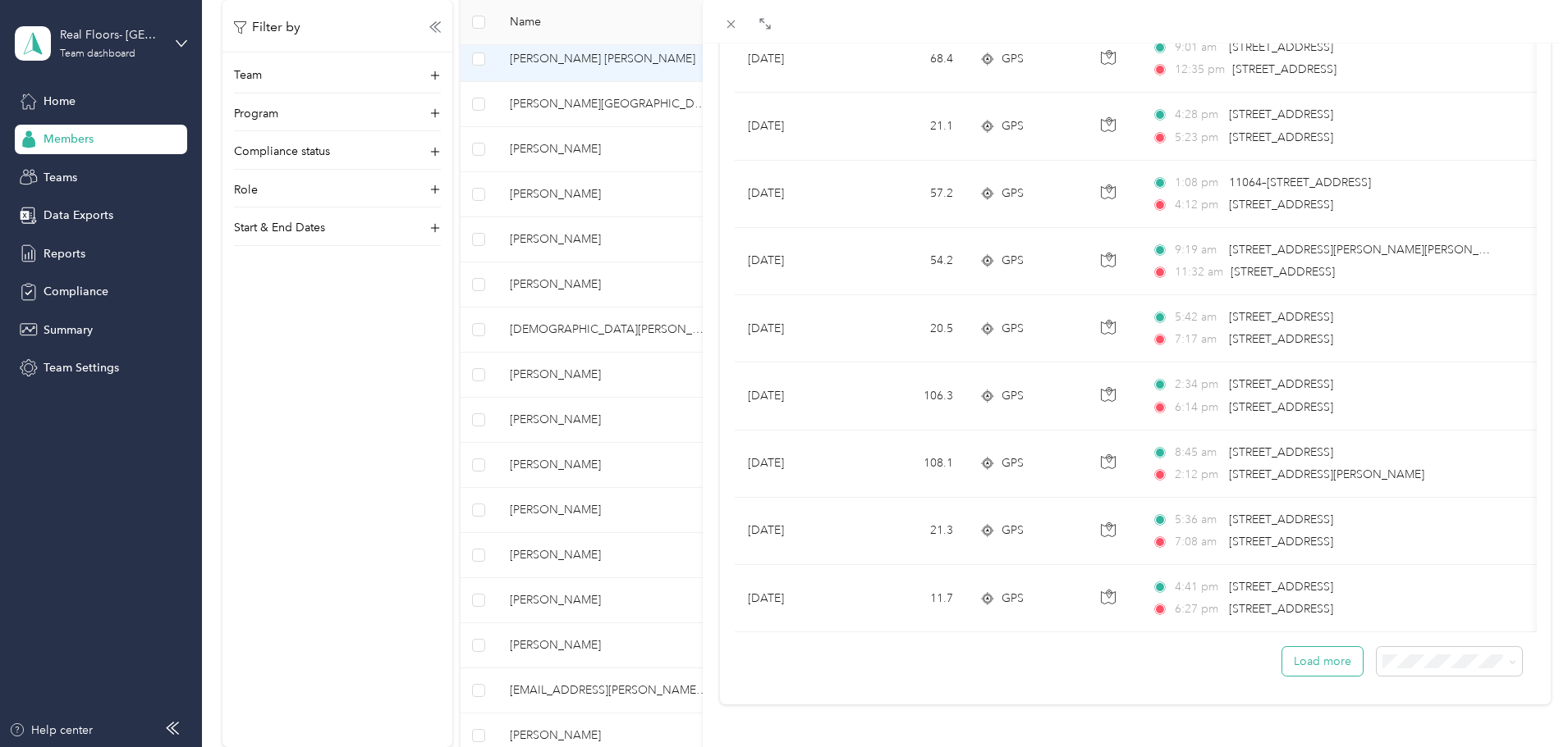
click at [1323, 650] on button "Load more" at bounding box center [1322, 661] width 81 height 29
click at [1457, 590] on div "50 per load" at bounding box center [1436, 590] width 122 height 17
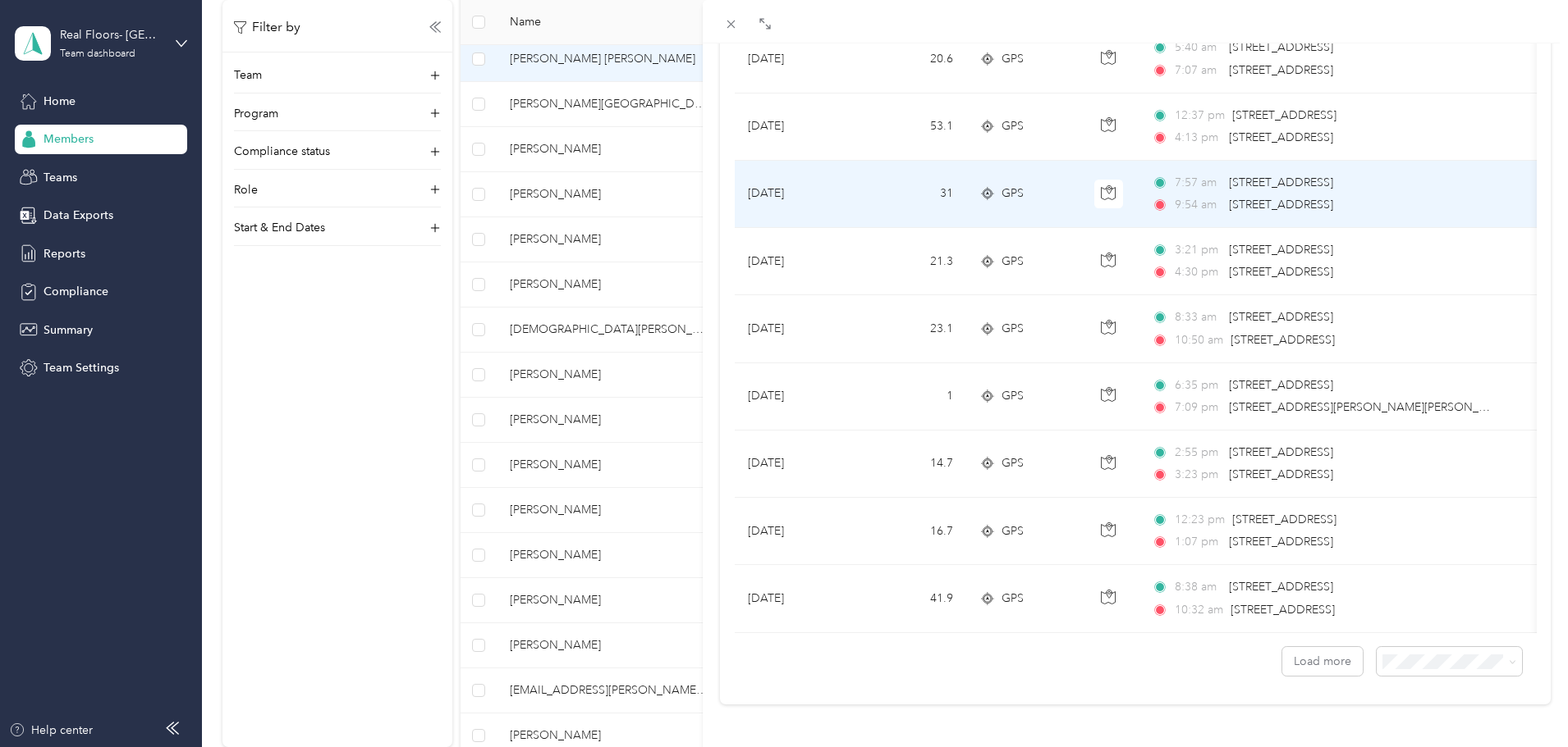
scroll to position [2459, 0]
